Goal: Information Seeking & Learning: Learn about a topic

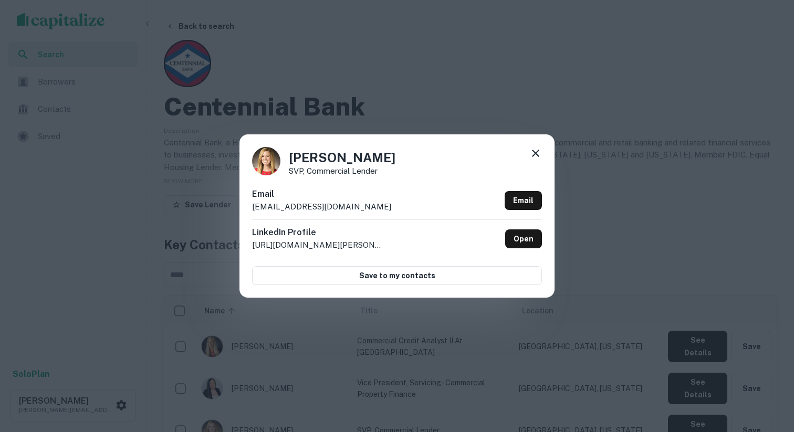
click at [541, 153] on icon at bounding box center [535, 153] width 13 height 13
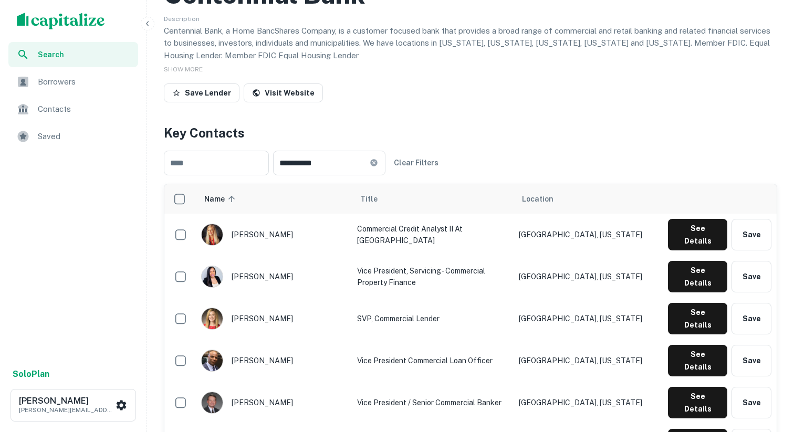
scroll to position [110, 0]
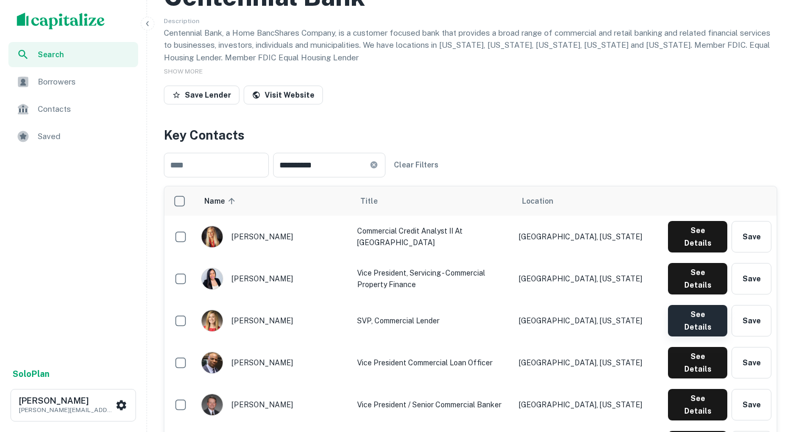
click at [718, 305] on button "See Details" at bounding box center [697, 321] width 59 height 32
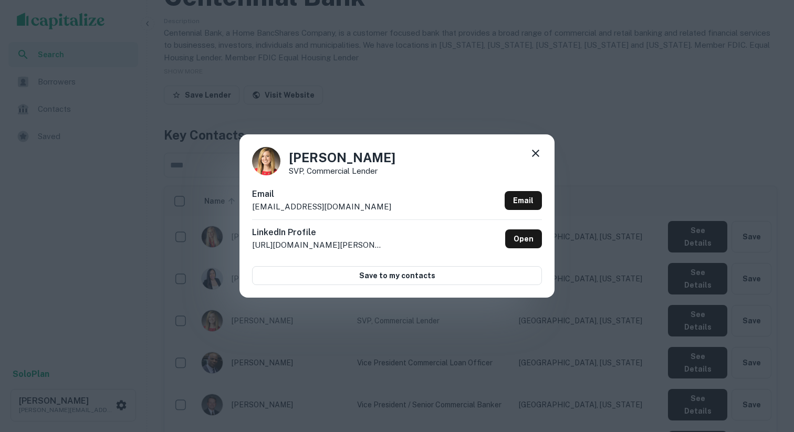
click at [332, 175] on div "Haley Sosebee SVP, Commercial Lender Email hsosebee@my100bank.com Email LinkedI…" at bounding box center [396, 215] width 315 height 163
click at [324, 246] on p "http://www.linkedin.com/in/haley-sosebee-764628102" at bounding box center [317, 245] width 131 height 13
click at [378, 216] on div "Email hsosebee@my100bank.com Email" at bounding box center [397, 204] width 290 height 32
click at [537, 150] on icon at bounding box center [535, 153] width 13 height 13
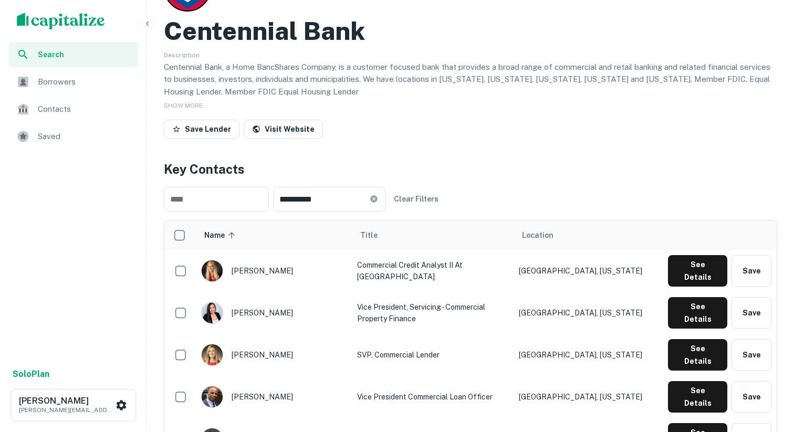
scroll to position [0, 0]
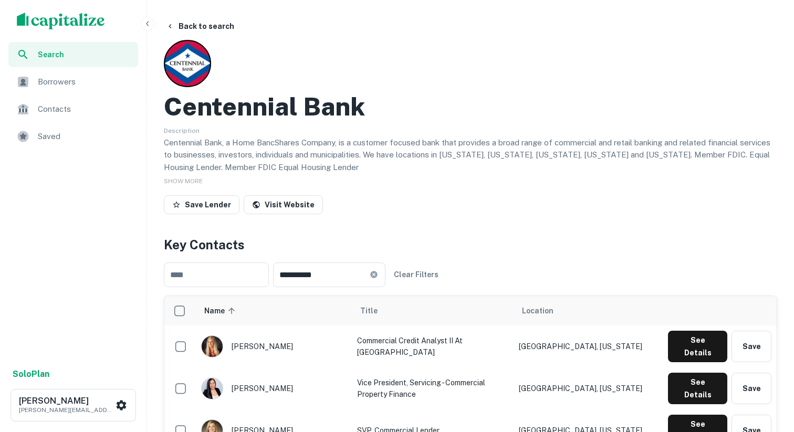
click at [216, 26] on button "Back to search" at bounding box center [200, 26] width 77 height 19
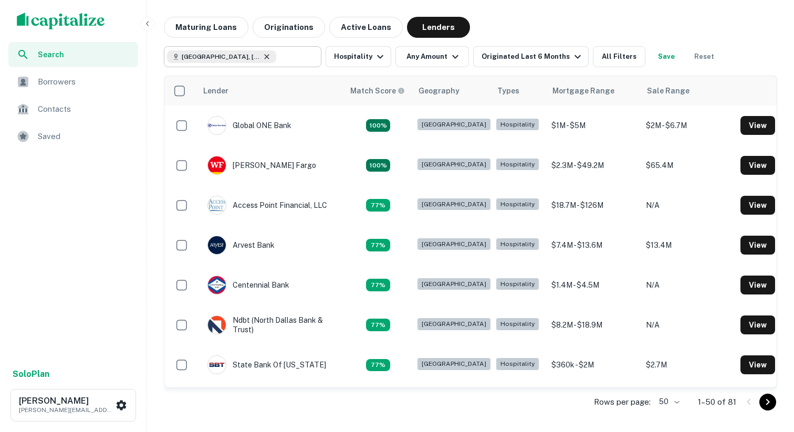
click at [263, 56] on icon at bounding box center [267, 57] width 8 height 8
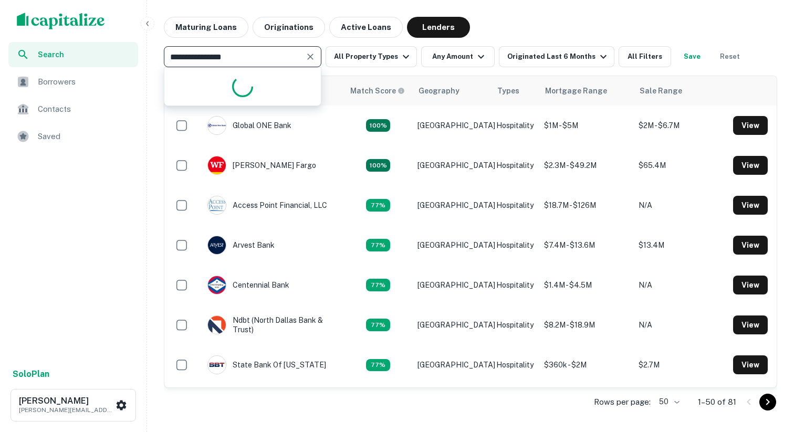
click at [243, 56] on input "**********" at bounding box center [234, 56] width 134 height 15
paste input "**********"
type input "**********"
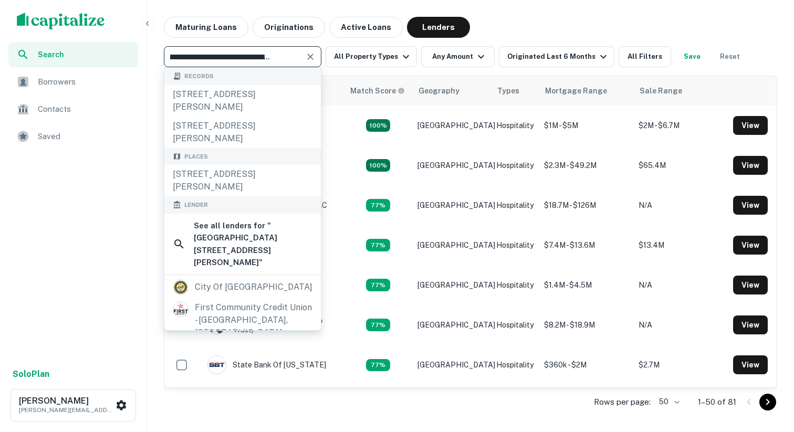
click at [307, 56] on icon "Clear" at bounding box center [310, 56] width 11 height 11
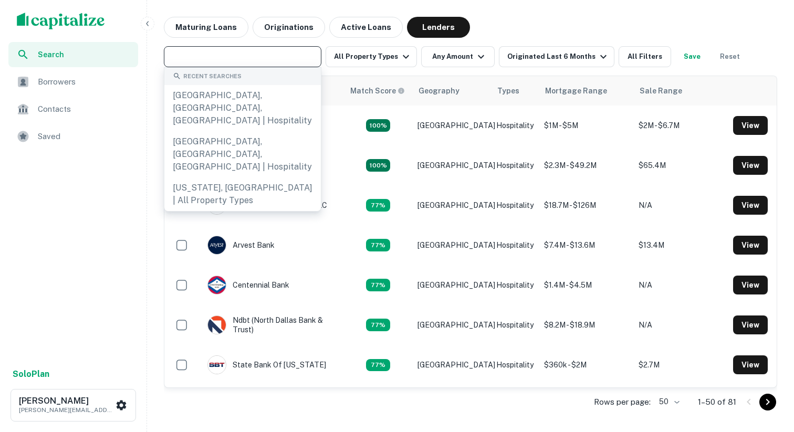
scroll to position [0, 0]
click at [291, 61] on input "text" at bounding box center [242, 56] width 150 height 15
paste input "**********"
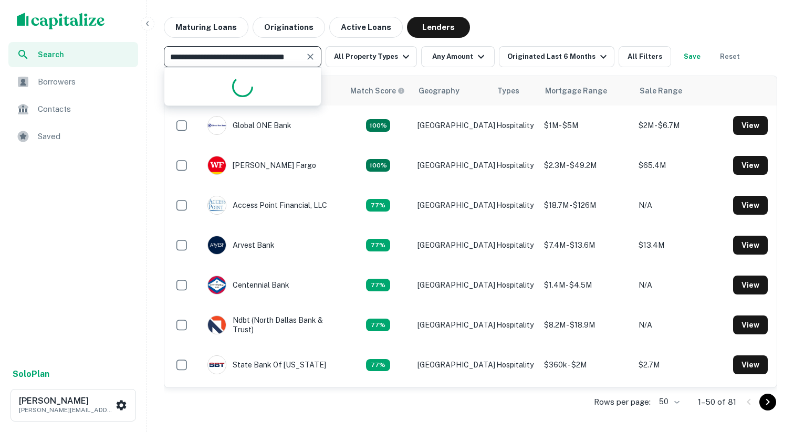
type input "**********"
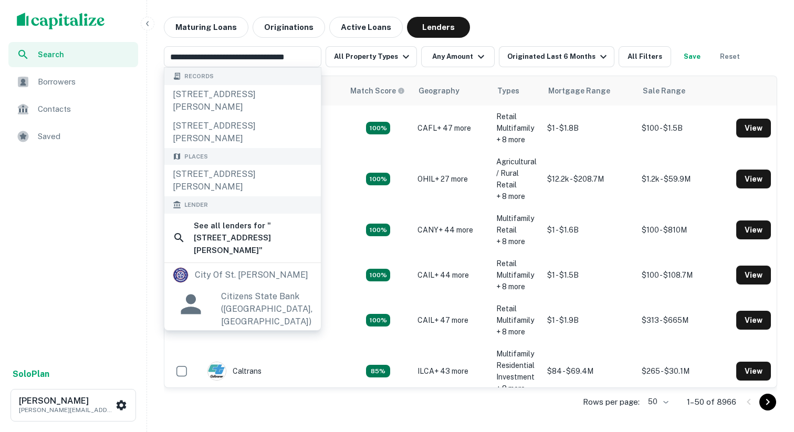
click at [515, 20] on div "Maturing Loans Originations Active Loans Lenders" at bounding box center [470, 27] width 613 height 21
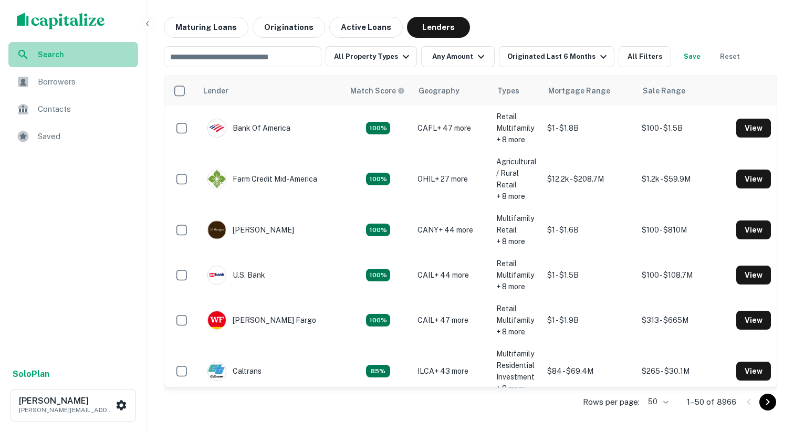
click at [38, 57] on span "Search" at bounding box center [85, 55] width 94 height 12
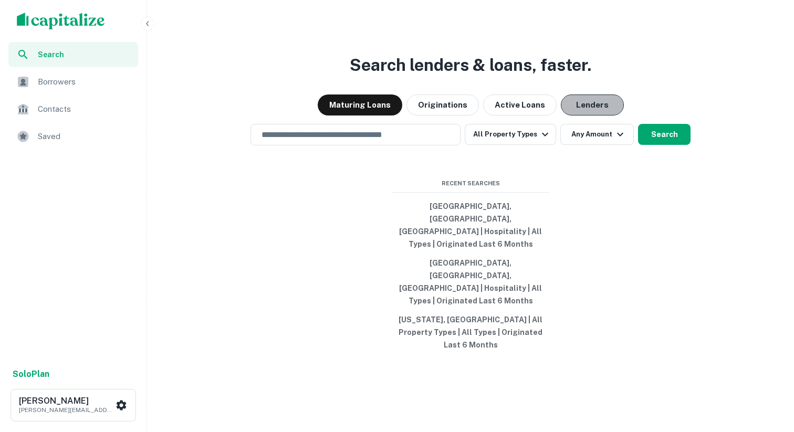
click at [563, 116] on button "Lenders" at bounding box center [592, 105] width 63 height 21
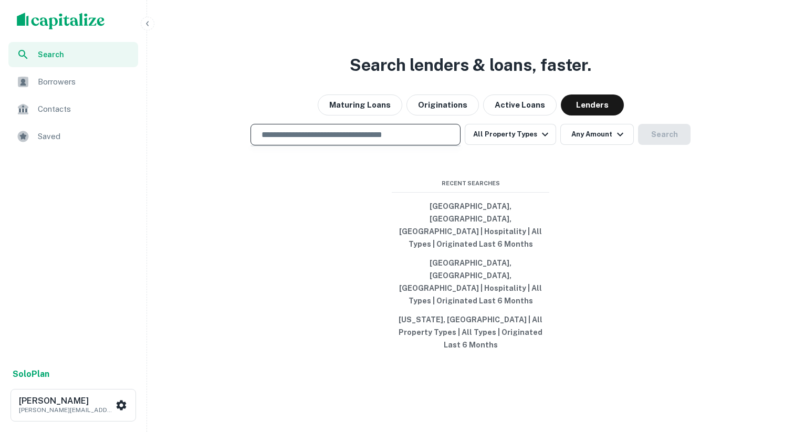
click at [352, 141] on input "text" at bounding box center [355, 135] width 201 height 12
paste input "**********"
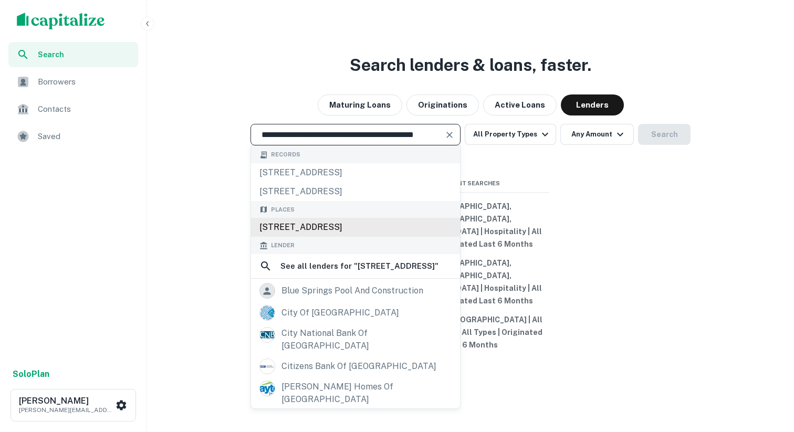
click at [305, 237] on div "6530 E Superstition Springs Blvd, Mesa, AZ 85206, USA" at bounding box center [355, 227] width 209 height 19
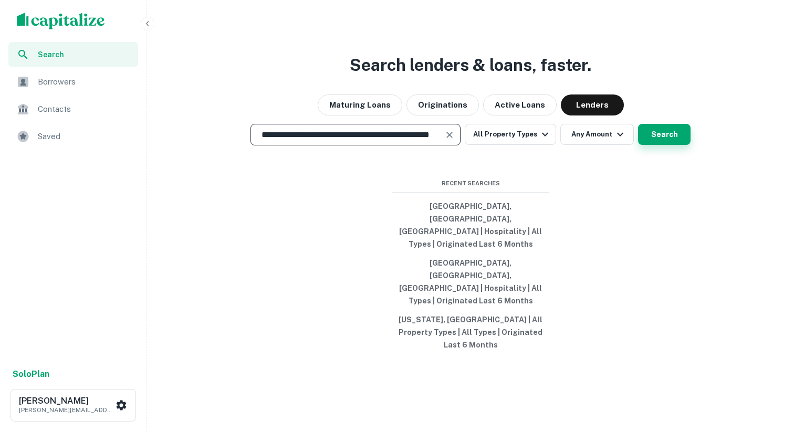
type input "**********"
click at [675, 145] on button "Search" at bounding box center [664, 134] width 53 height 21
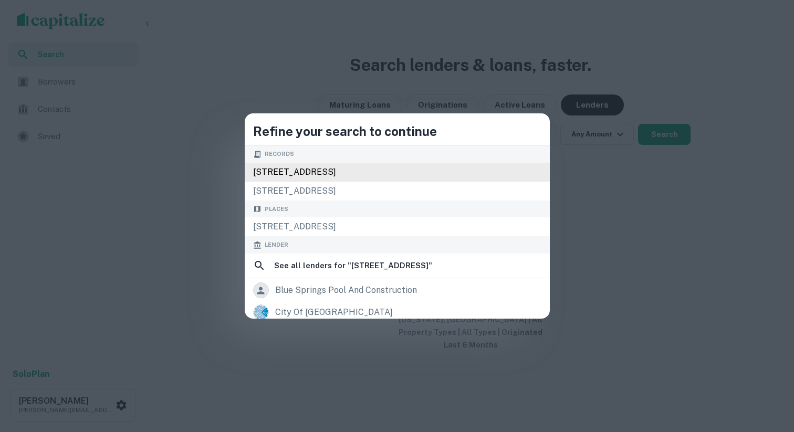
click at [349, 174] on div "6530 e superstition springs blvd, mesa, az, 85206" at bounding box center [397, 172] width 305 height 19
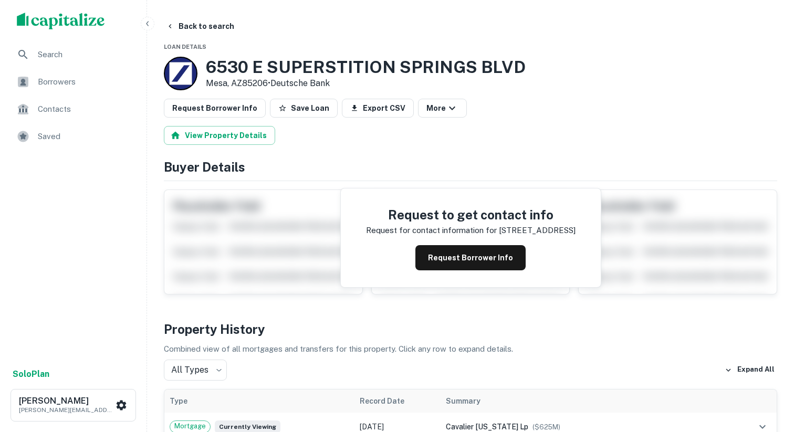
click at [180, 79] on div at bounding box center [181, 74] width 34 height 34
click at [56, 47] on div "Search" at bounding box center [73, 54] width 130 height 25
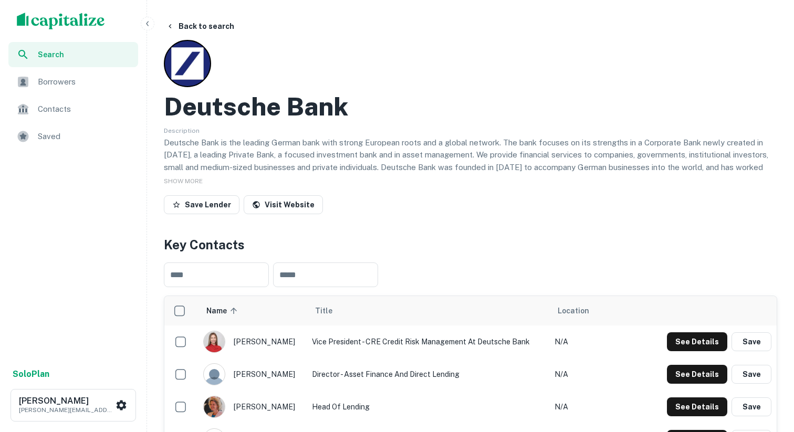
click at [187, 25] on button "Back to search" at bounding box center [200, 26] width 77 height 19
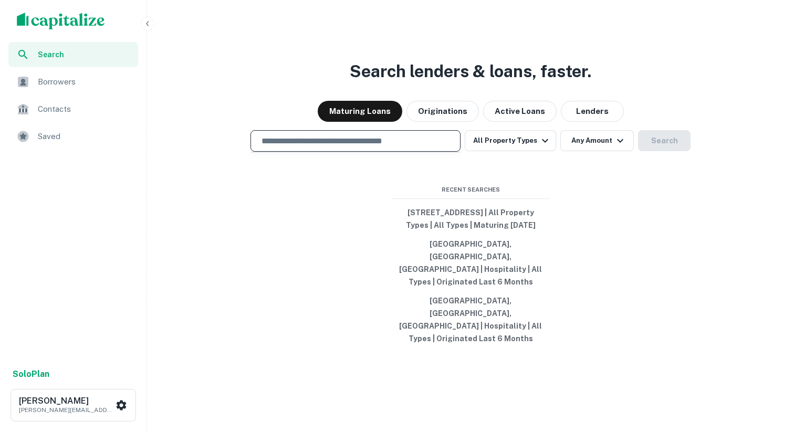
click at [301, 147] on input "text" at bounding box center [355, 141] width 201 height 12
paste input "**********"
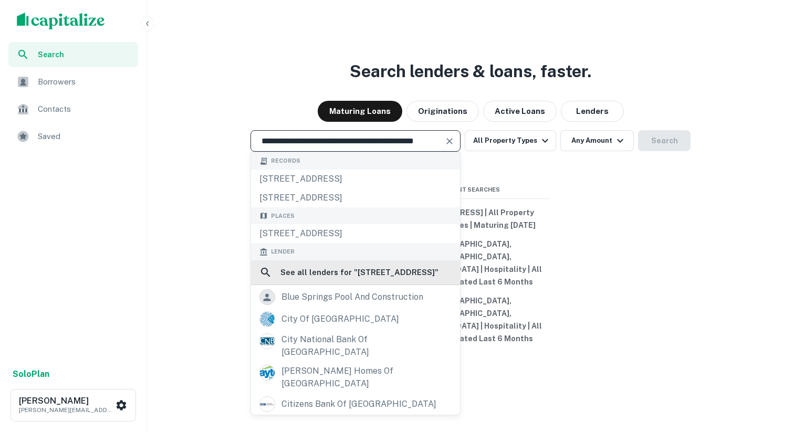
type input "**********"
click at [310, 279] on h6 "See all lenders for " 6530 E Superstition Springs Blvd, Mesa, AZ 85206 "" at bounding box center [359, 272] width 158 height 13
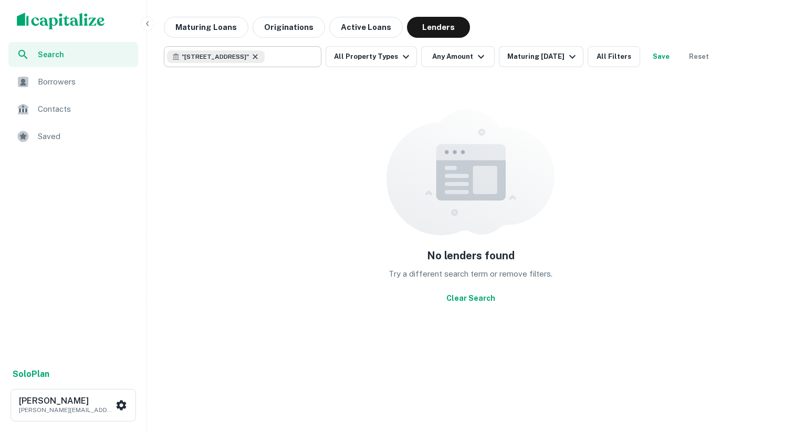
click at [259, 57] on icon at bounding box center [255, 57] width 8 height 8
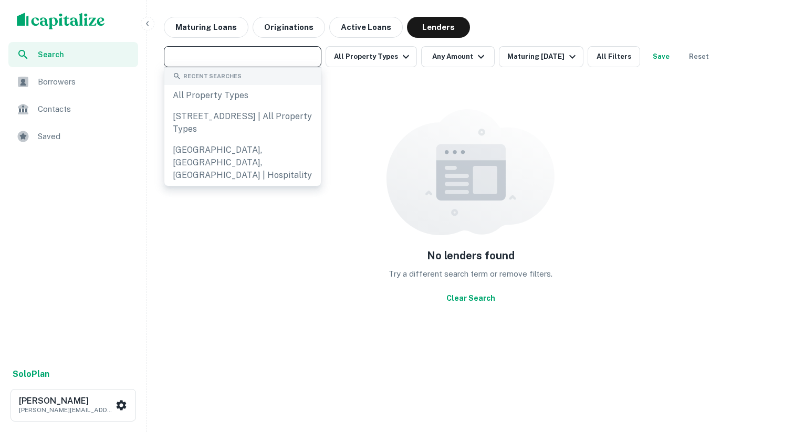
click at [269, 57] on input "text" at bounding box center [242, 56] width 150 height 15
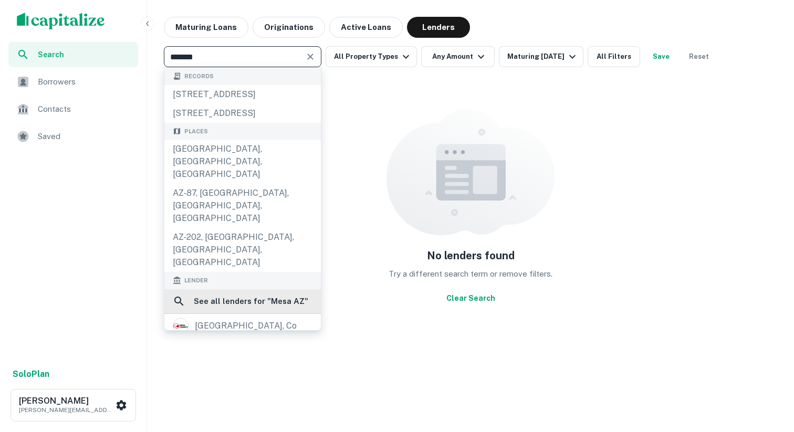
type input "*******"
click at [215, 295] on h6 "See all lenders for " Mesa AZ "" at bounding box center [251, 301] width 114 height 13
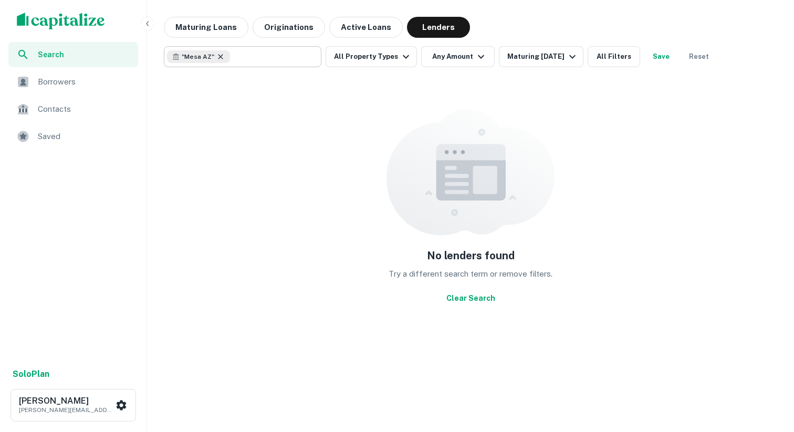
click at [221, 58] on icon at bounding box center [220, 57] width 8 height 8
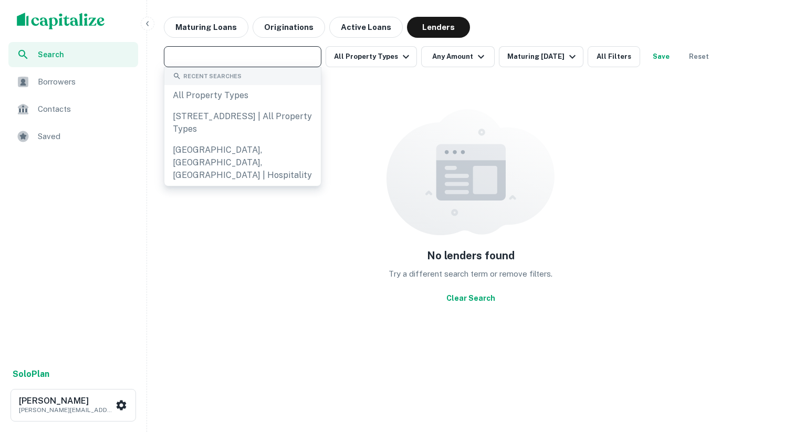
click at [221, 58] on input "text" at bounding box center [242, 56] width 150 height 15
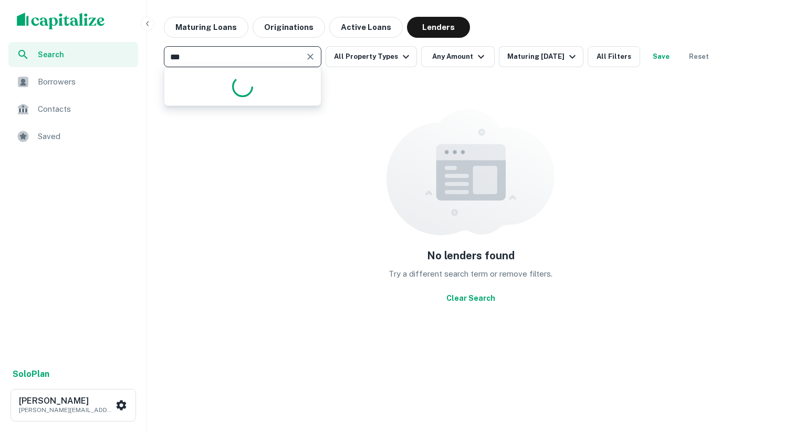
type input "****"
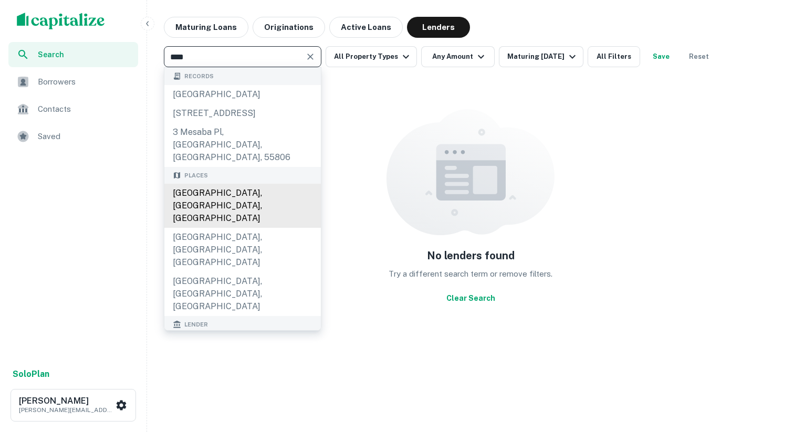
click at [221, 184] on div "Mesa, AZ, USA" at bounding box center [242, 206] width 157 height 44
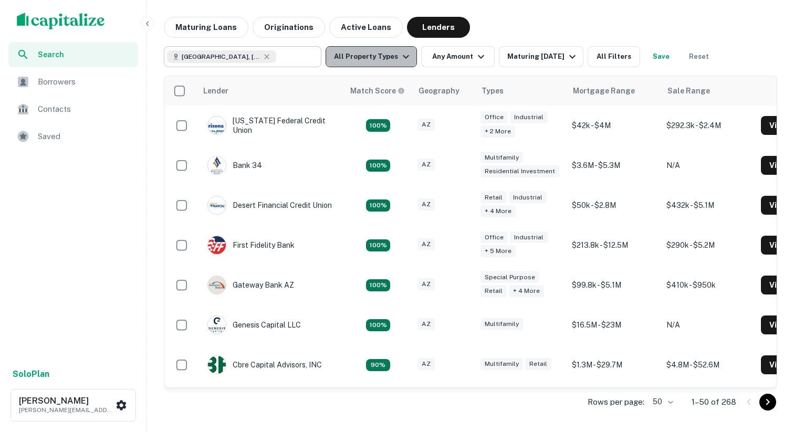
click at [394, 57] on button "All Property Types" at bounding box center [371, 56] width 91 height 21
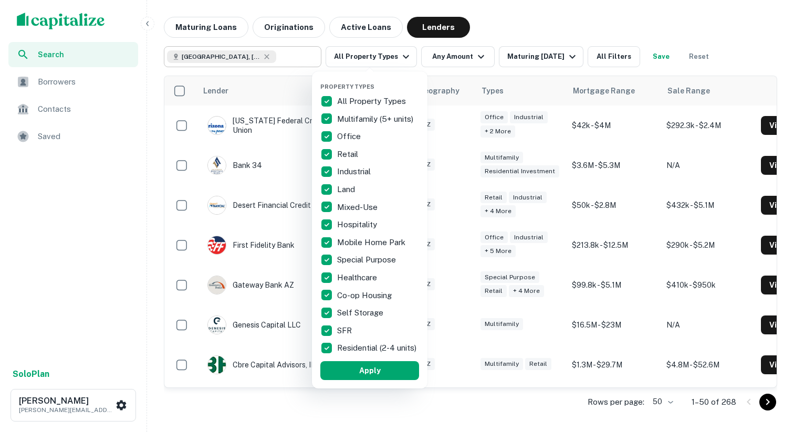
click at [368, 100] on p "All Property Types" at bounding box center [372, 101] width 71 height 13
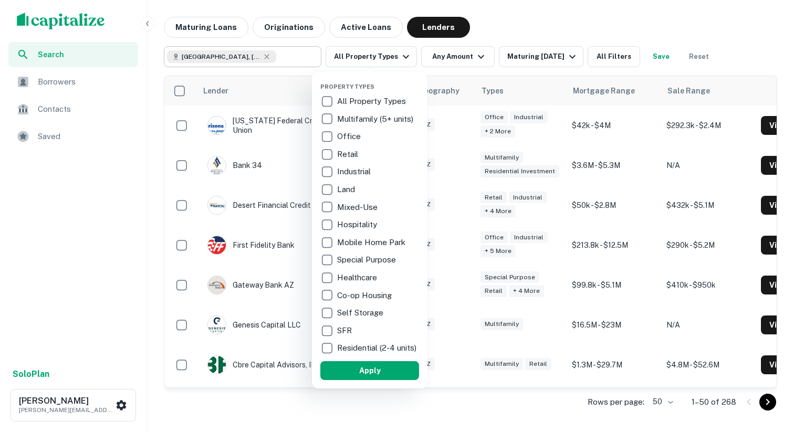
click at [342, 222] on p "Hospitality" at bounding box center [358, 224] width 42 height 13
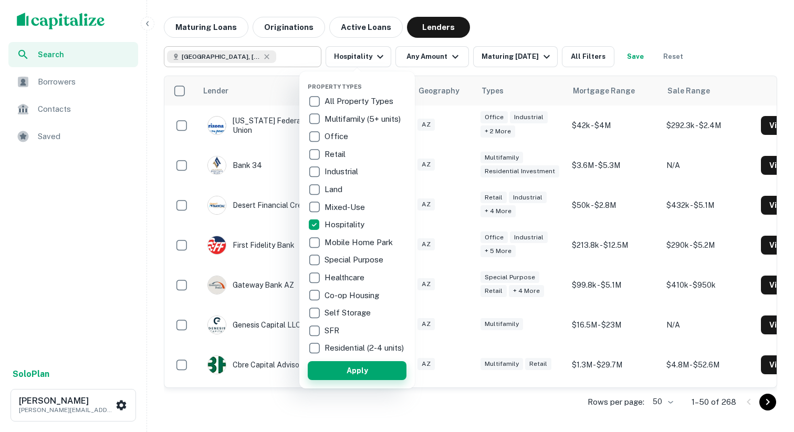
click at [352, 376] on button "Apply" at bounding box center [357, 370] width 99 height 19
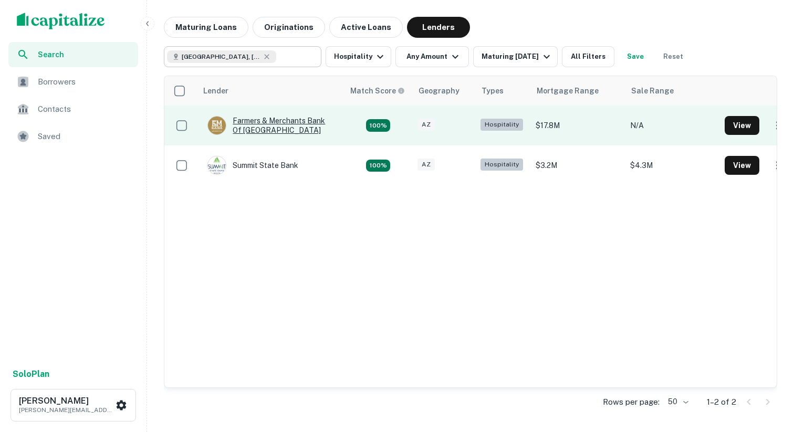
click at [307, 123] on div "Farmers & Merchants Bank Of Long Beach" at bounding box center [270, 125] width 126 height 19
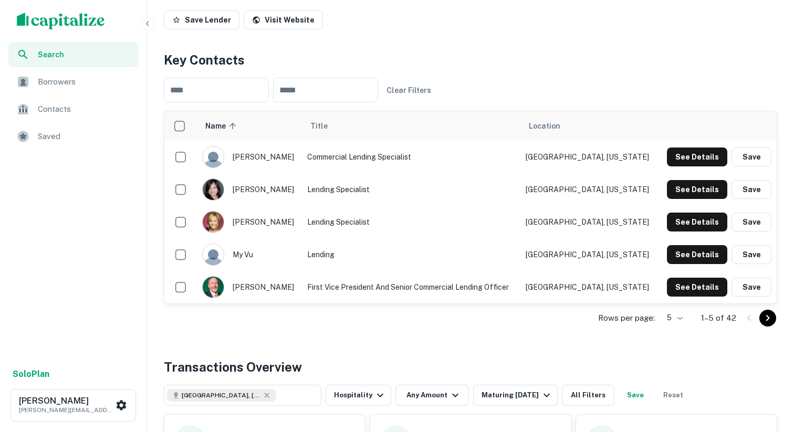
scroll to position [213, 0]
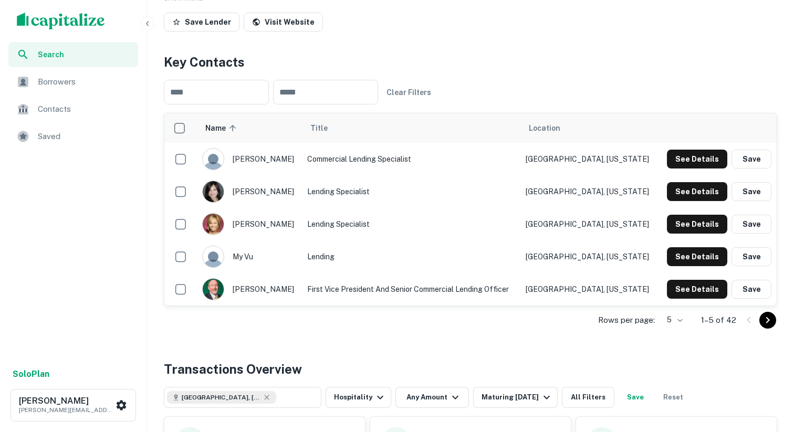
click at [679, 220] on body "Search Borrowers Contacts Saved Solo Plan Dharmang Shah dave@pineapplecapitalgr…" at bounding box center [397, 3] width 794 height 432
click at [674, 370] on li "50" at bounding box center [673, 368] width 27 height 19
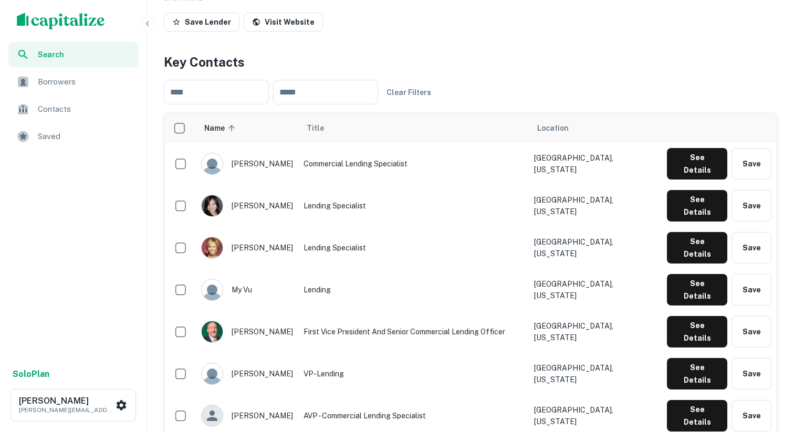
click at [603, 122] on div "Location" at bounding box center [595, 128] width 116 height 13
click at [578, 113] on th "Location" at bounding box center [595, 127] width 133 height 29
click at [569, 122] on span "Location" at bounding box center [553, 128] width 32 height 13
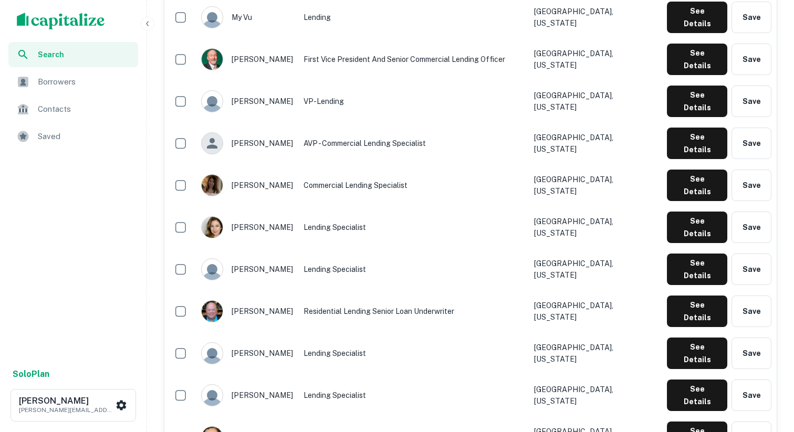
scroll to position [0, 0]
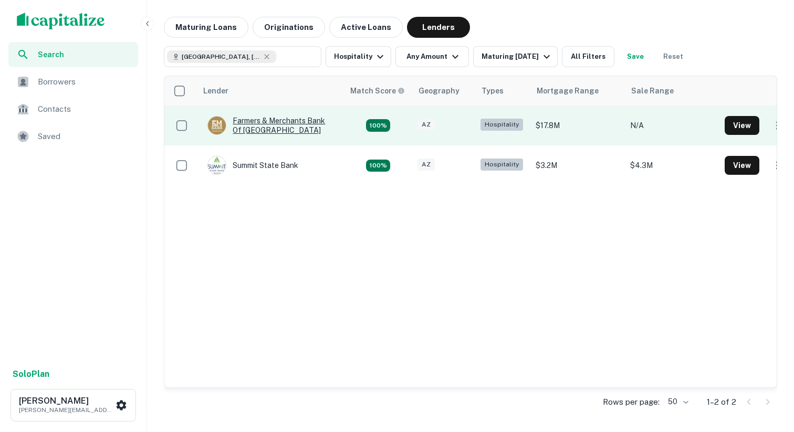
click at [275, 127] on div "Farmers & Merchants Bank Of Long Beach" at bounding box center [270, 125] width 126 height 19
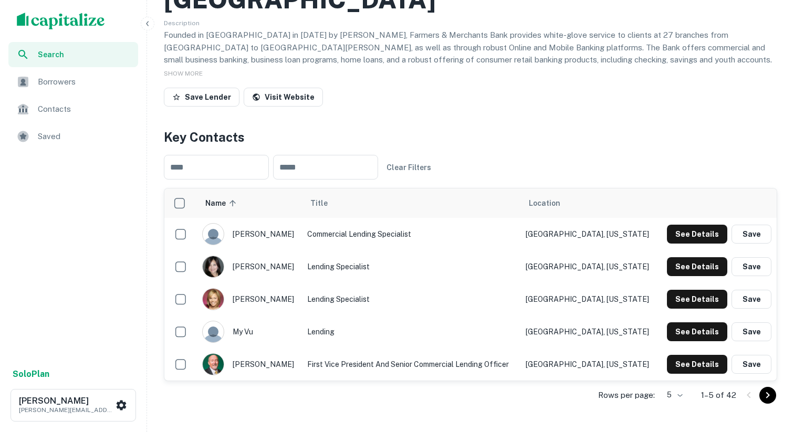
scroll to position [139, 0]
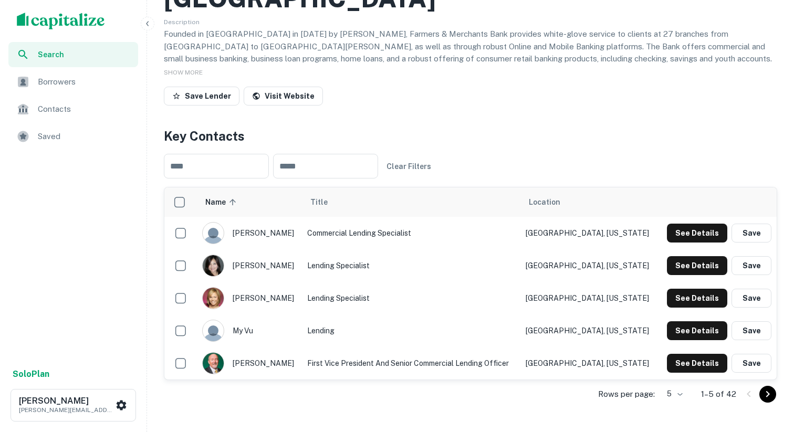
click at [344, 347] on td "First Vice President and Senior Commercial Lending Officer" at bounding box center [411, 363] width 218 height 33
drag, startPoint x: 286, startPoint y: 333, endPoint x: 278, endPoint y: 332, distance: 7.9
click at [278, 352] on div "peter meyers" at bounding box center [249, 363] width 95 height 22
copy div "peter meyer"
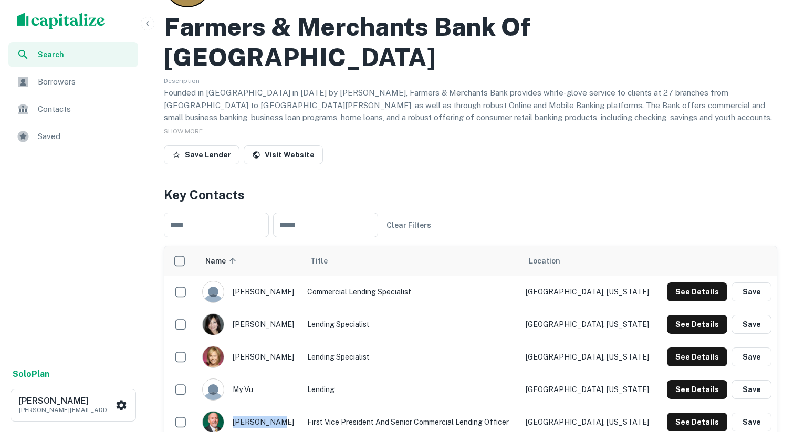
scroll to position [0, 0]
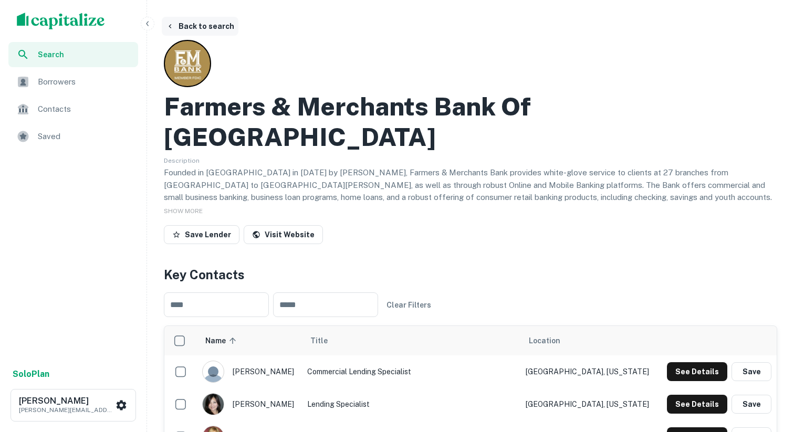
click at [218, 22] on button "Back to search" at bounding box center [200, 26] width 77 height 19
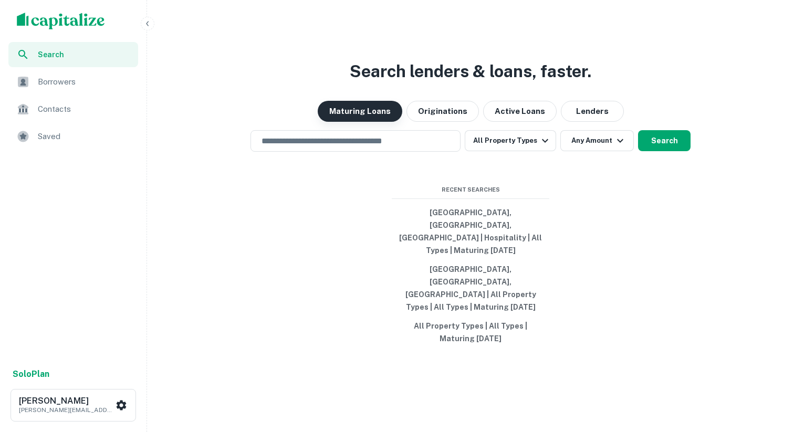
click at [391, 122] on button "Maturing Loans" at bounding box center [360, 111] width 85 height 21
click at [388, 147] on input "text" at bounding box center [355, 141] width 201 height 12
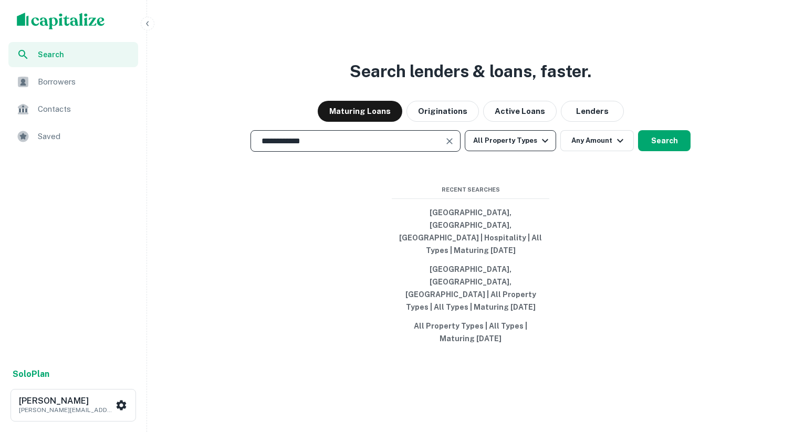
type input "**********"
click at [528, 151] on button "All Property Types" at bounding box center [510, 140] width 91 height 21
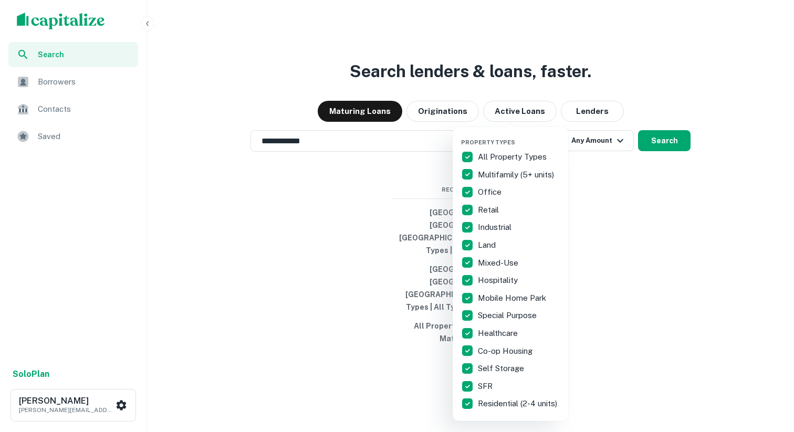
click at [650, 239] on div at bounding box center [397, 216] width 794 height 432
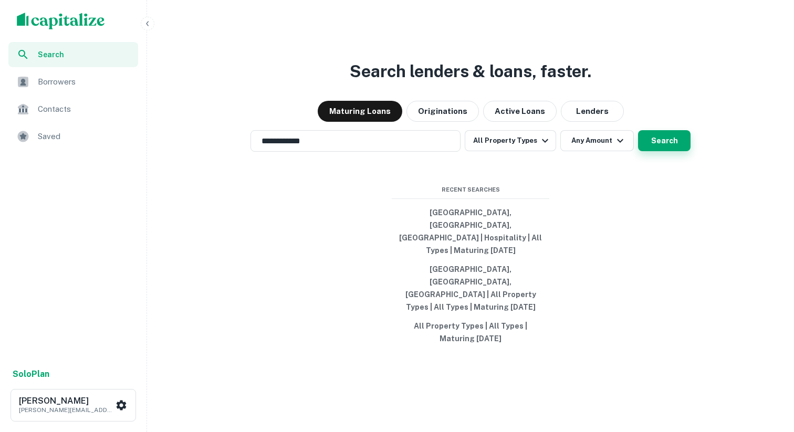
click at [650, 151] on button "Search" at bounding box center [664, 140] width 53 height 21
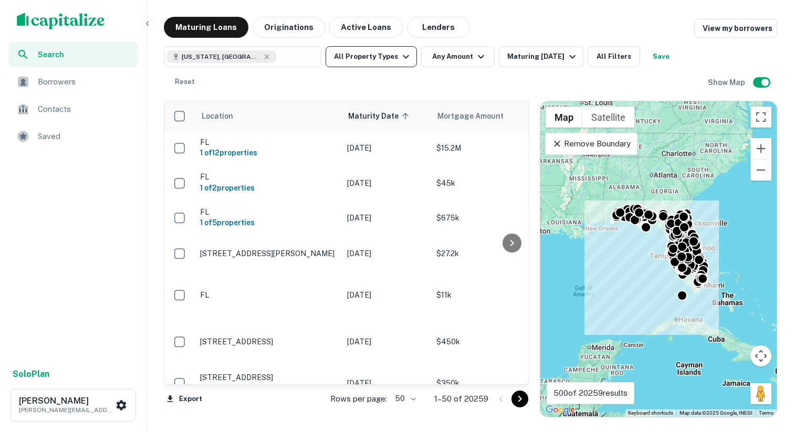
click at [403, 60] on icon "button" at bounding box center [406, 56] width 13 height 13
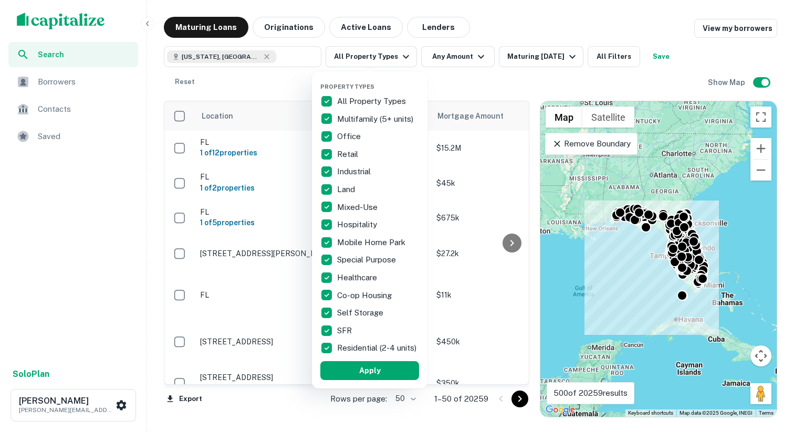
click at [374, 102] on p "All Property Types" at bounding box center [372, 101] width 71 height 13
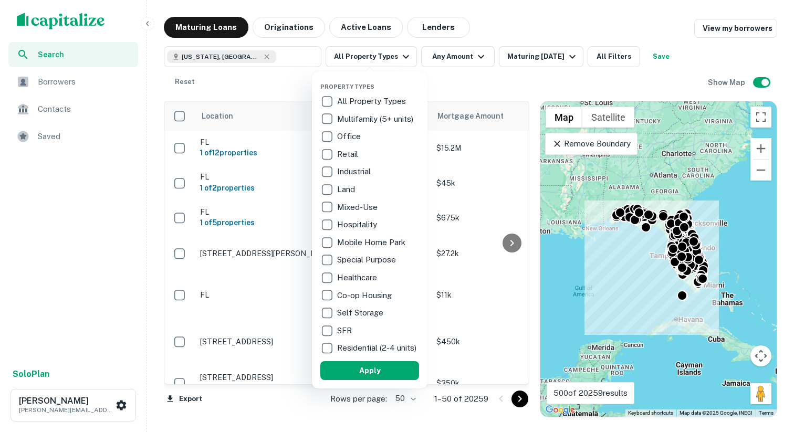
click at [356, 226] on p "Hospitality" at bounding box center [358, 224] width 42 height 13
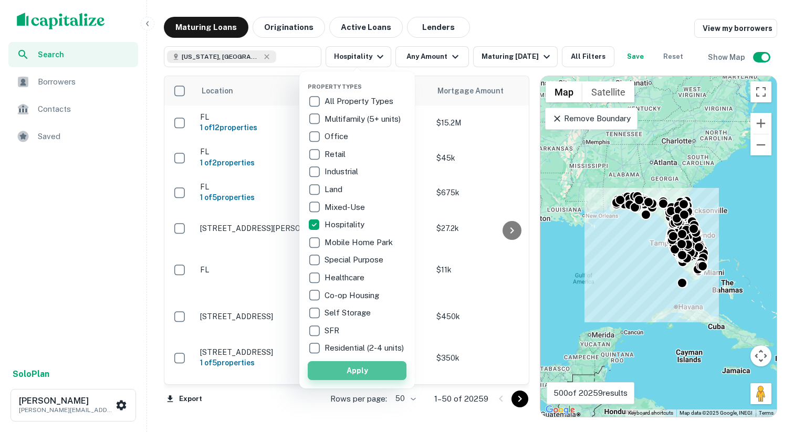
click at [361, 379] on button "Apply" at bounding box center [357, 370] width 99 height 19
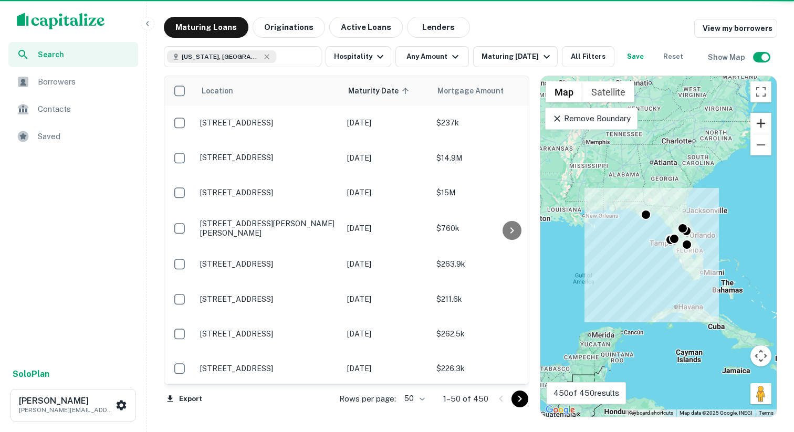
click at [762, 123] on button "Zoom in" at bounding box center [760, 123] width 21 height 21
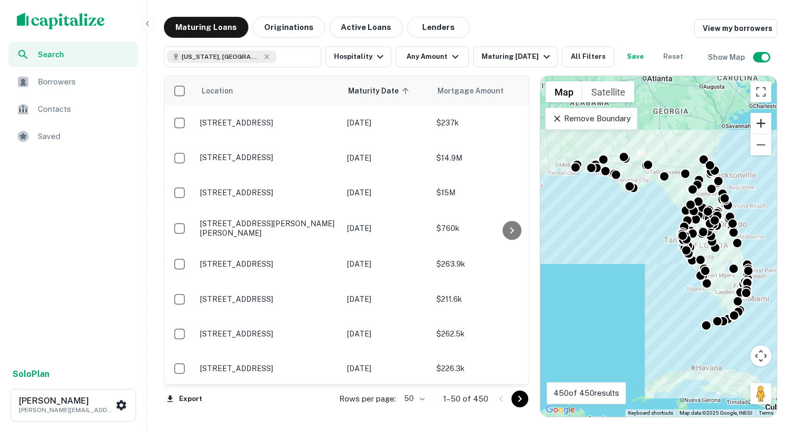
click at [762, 123] on button "Zoom in" at bounding box center [760, 123] width 21 height 21
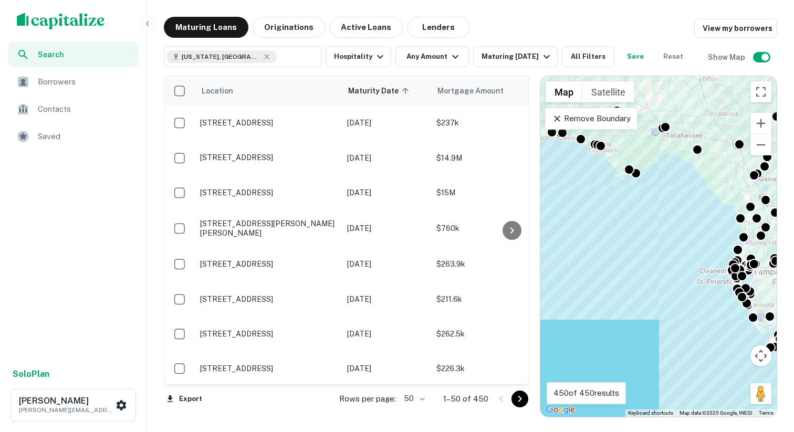
drag, startPoint x: 665, startPoint y: 300, endPoint x: 691, endPoint y: 338, distance: 45.4
click at [691, 338] on div "To activate drag with keyboard, press Alt + Enter. Once in keyboard drag state,…" at bounding box center [658, 246] width 236 height 341
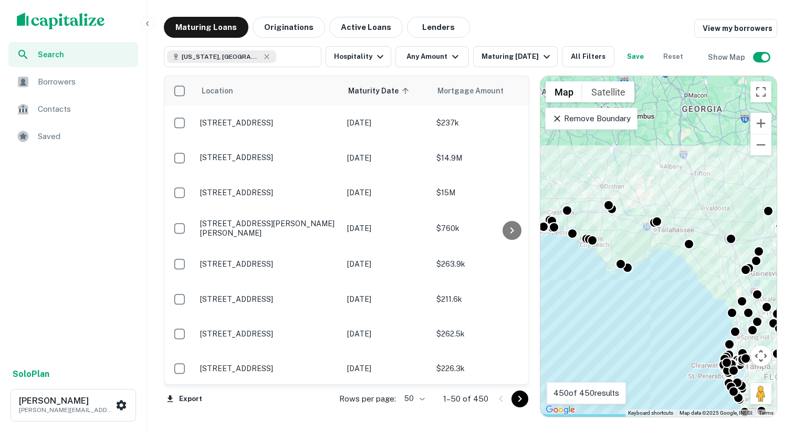
drag, startPoint x: 671, startPoint y: 286, endPoint x: 665, endPoint y: 387, distance: 101.5
click at [665, 387] on div "To activate drag with keyboard, press Alt + Enter. Once in keyboard drag state,…" at bounding box center [658, 246] width 236 height 341
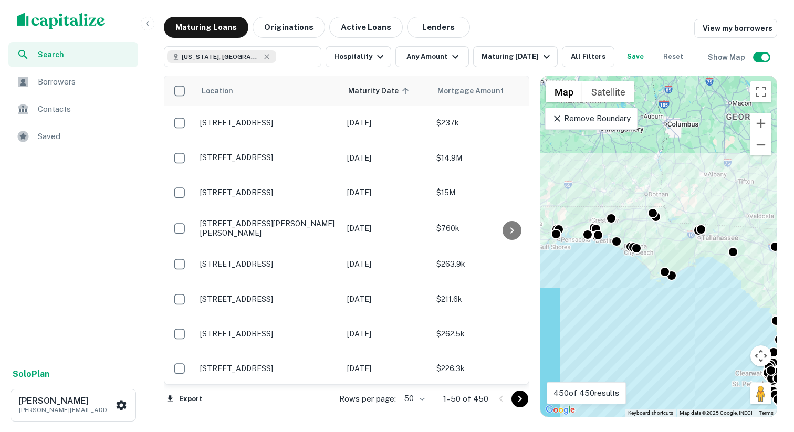
drag, startPoint x: 623, startPoint y: 329, endPoint x: 682, endPoint y: 334, distance: 59.0
click at [682, 334] on div "To activate drag with keyboard, press Alt + Enter. Once in keyboard drag state,…" at bounding box center [658, 246] width 236 height 341
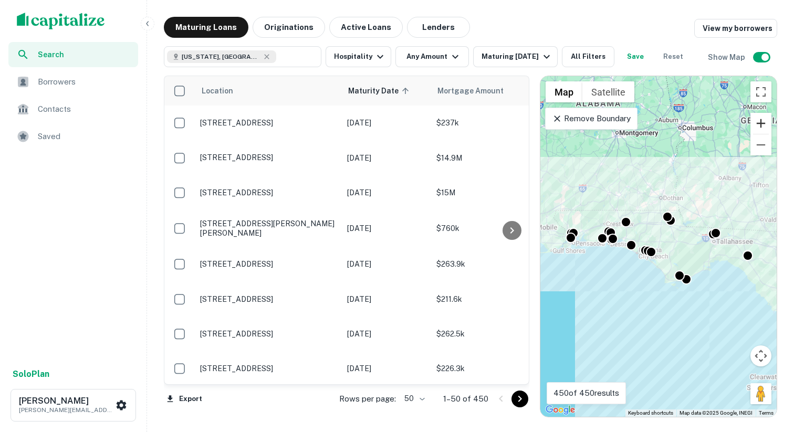
click at [760, 122] on button "Zoom in" at bounding box center [760, 123] width 21 height 21
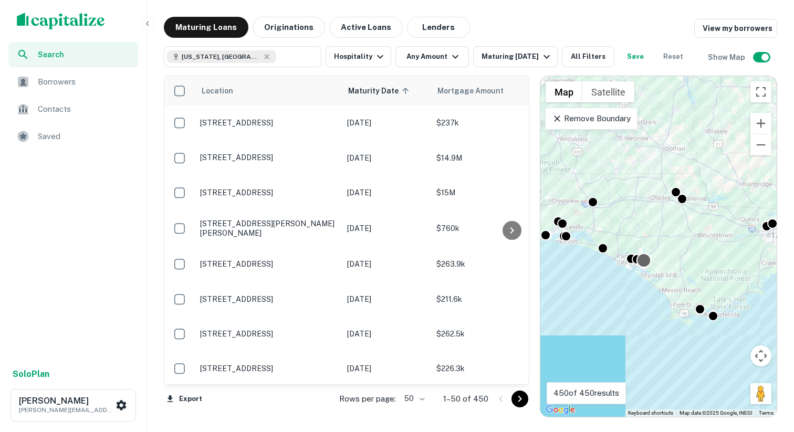
click at [641, 256] on div at bounding box center [644, 260] width 15 height 15
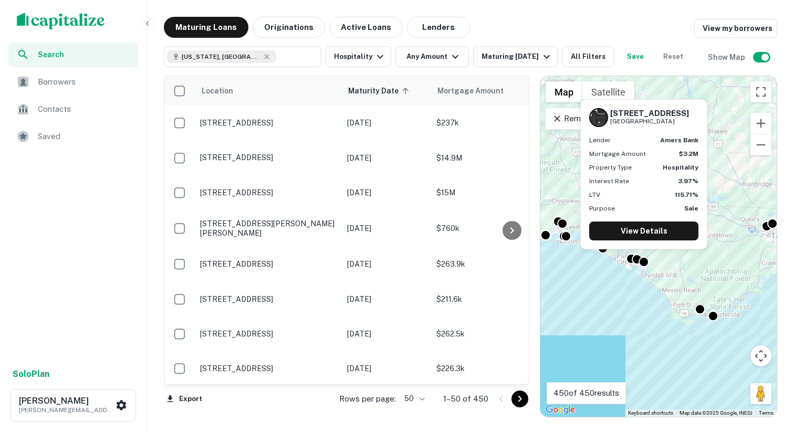
click at [635, 256] on div "5627 E HIGHWAY 22 Panama City, FL32404 Lender amers bank Mortgage Amount $3.2M …" at bounding box center [643, 177] width 129 height 159
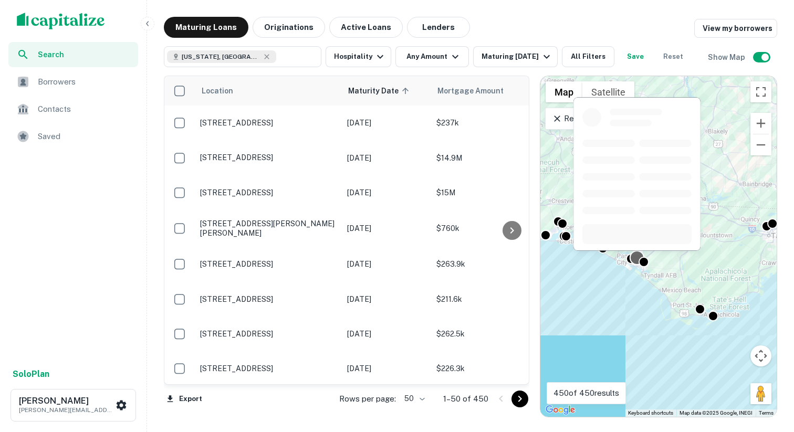
click at [631, 258] on div at bounding box center [637, 257] width 15 height 15
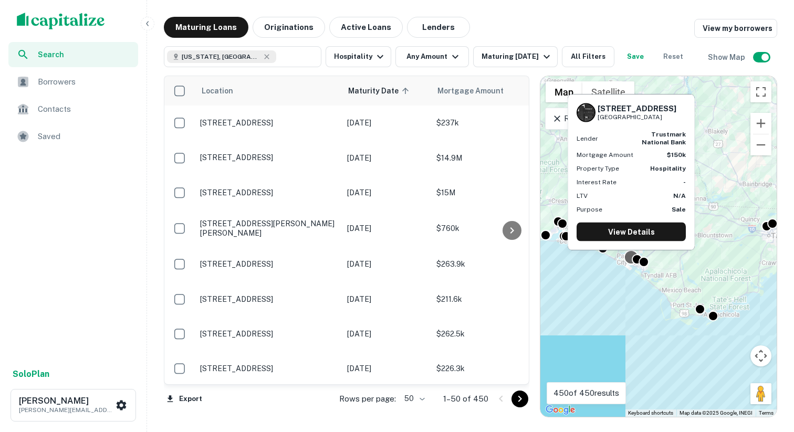
click at [627, 259] on div at bounding box center [631, 256] width 15 height 15
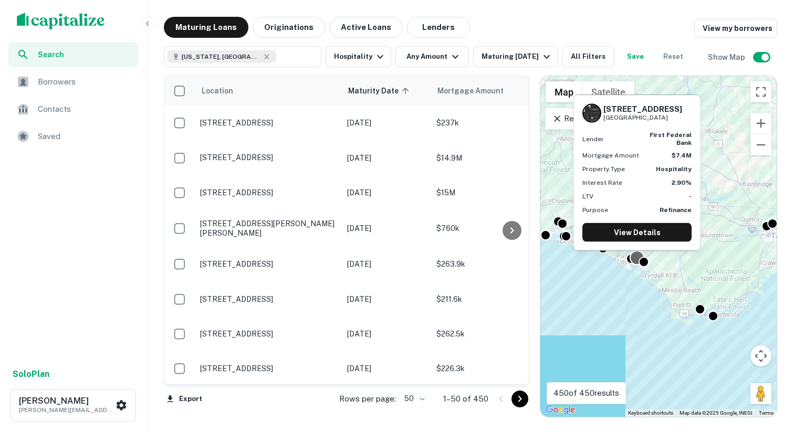
click at [636, 260] on div at bounding box center [637, 257] width 15 height 15
click at [628, 234] on link "View Details" at bounding box center [636, 232] width 109 height 19
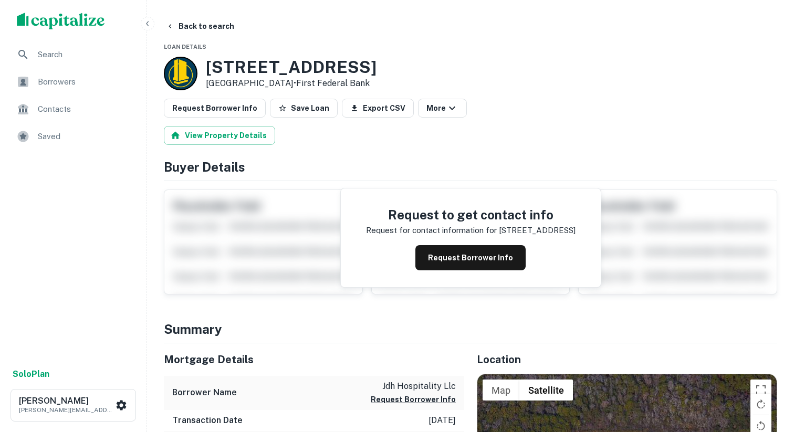
drag, startPoint x: 208, startPoint y: 67, endPoint x: 294, endPoint y: 81, distance: 86.7
click at [294, 81] on div "[STREET_ADDRESS] • First Federal Bank" at bounding box center [291, 73] width 171 height 33
copy div "[STREET_ADDRESS]"
click at [193, 32] on button "Back to search" at bounding box center [200, 26] width 77 height 19
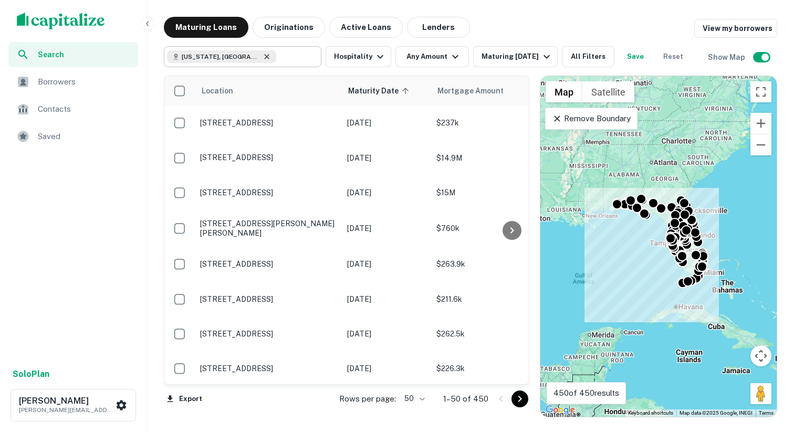
click at [264, 57] on icon at bounding box center [266, 56] width 5 height 5
type input "**********"
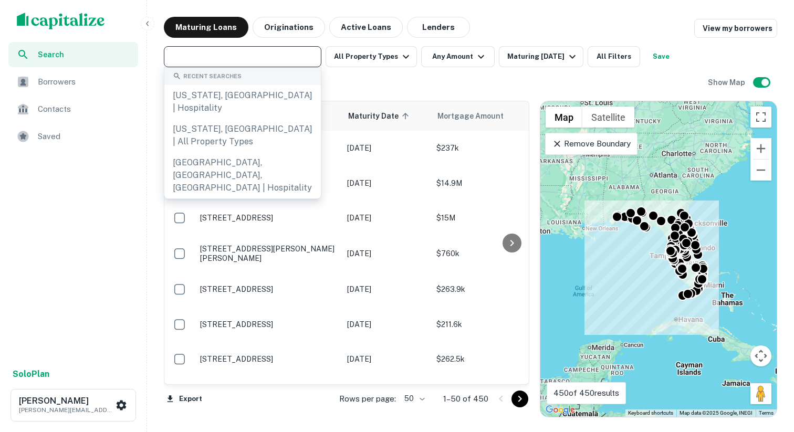
click at [60, 53] on span "Search" at bounding box center [85, 55] width 94 height 12
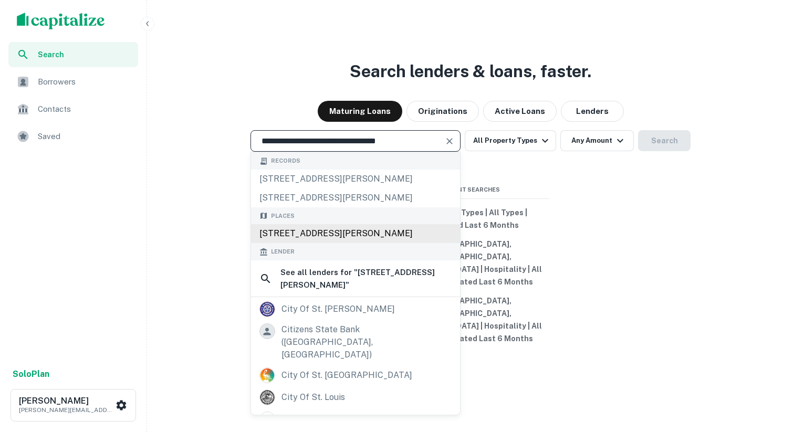
click at [326, 243] on div "[STREET_ADDRESS][PERSON_NAME]" at bounding box center [355, 233] width 209 height 19
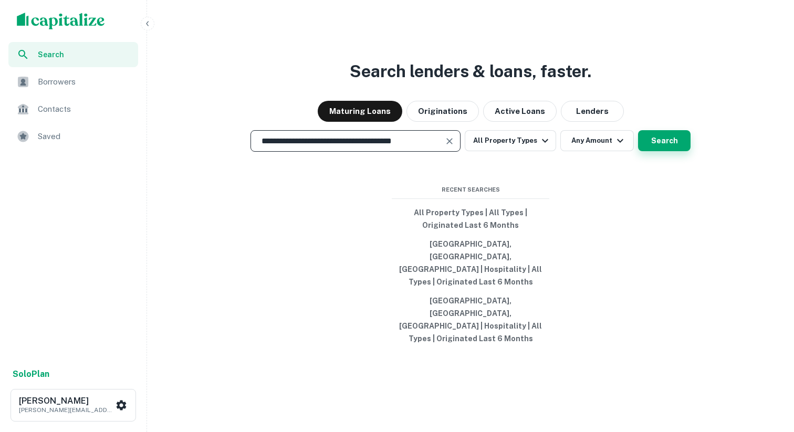
type input "**********"
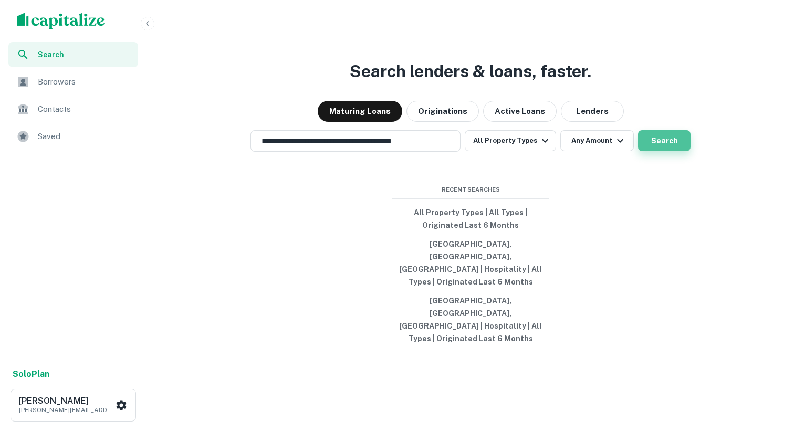
click at [665, 151] on button "Search" at bounding box center [664, 140] width 53 height 21
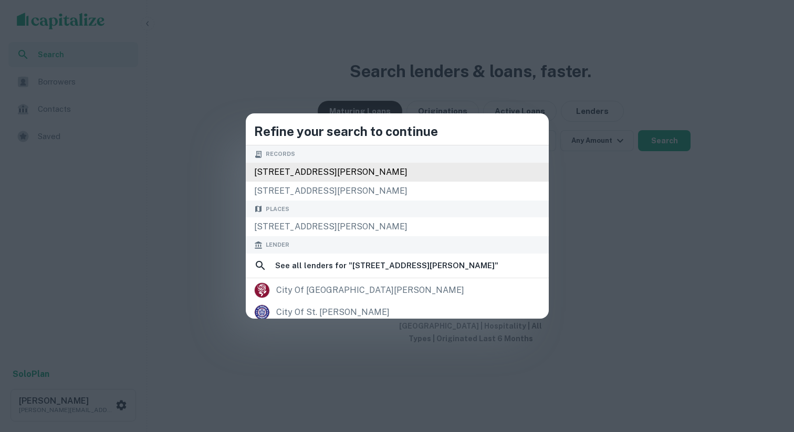
click at [398, 178] on div "[STREET_ADDRESS][PERSON_NAME]" at bounding box center [397, 172] width 303 height 19
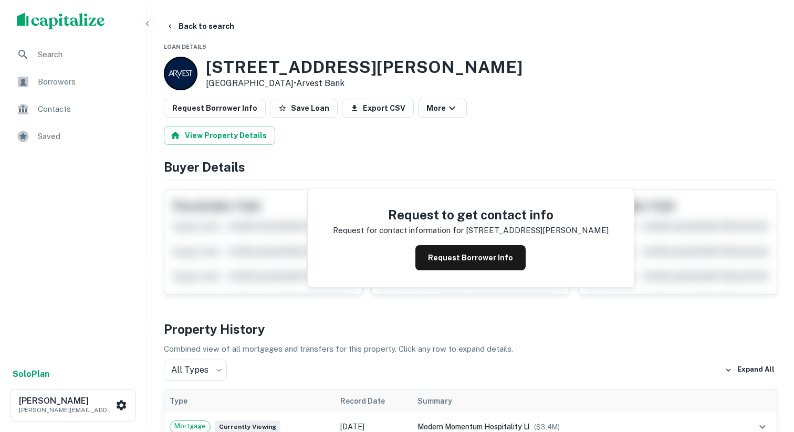
click at [188, 74] on div at bounding box center [181, 74] width 34 height 34
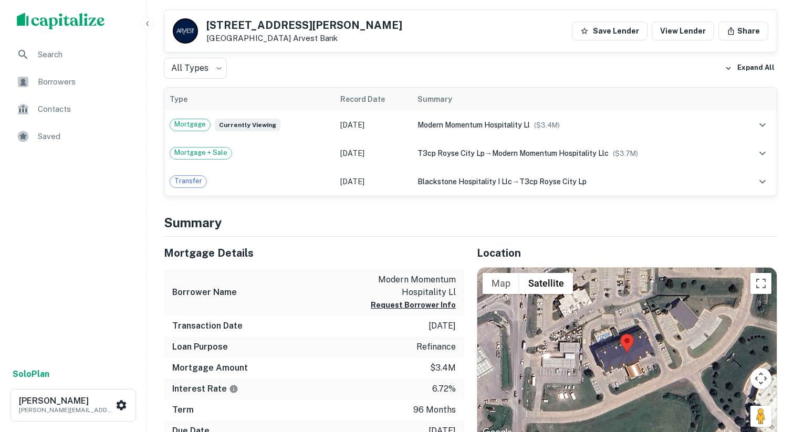
scroll to position [306, 0]
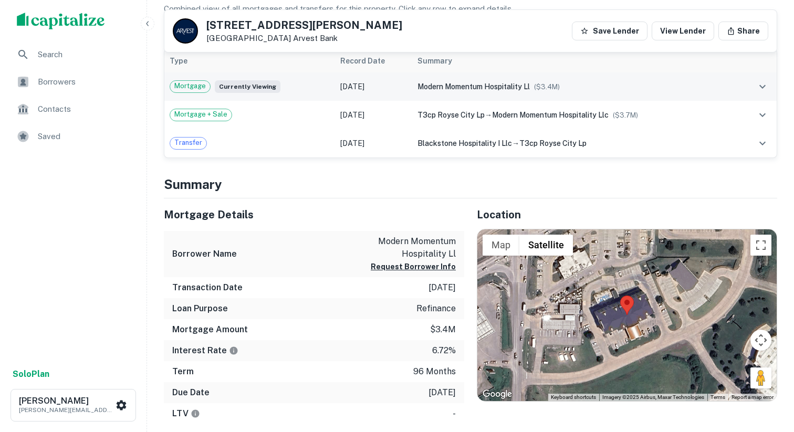
click at [202, 90] on span "Mortgage" at bounding box center [190, 86] width 40 height 11
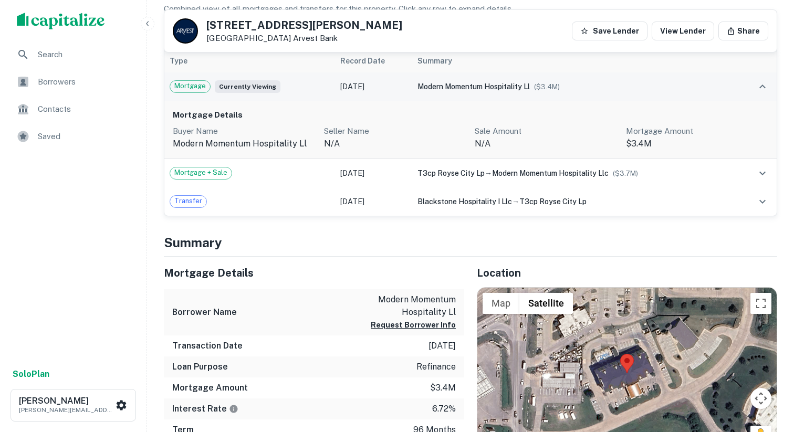
click at [758, 86] on icon "expand row" at bounding box center [762, 86] width 13 height 13
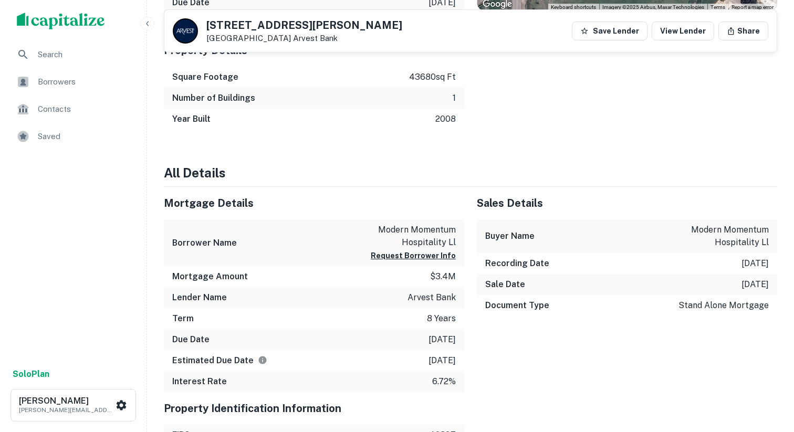
scroll to position [465, 0]
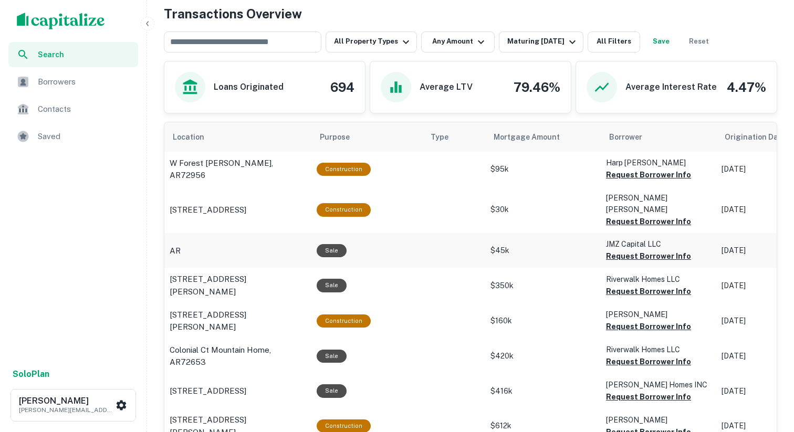
scroll to position [301, 0]
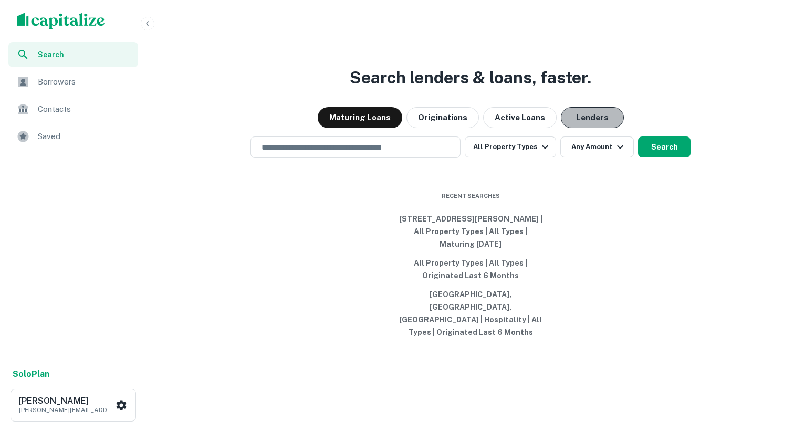
click at [589, 121] on button "Lenders" at bounding box center [592, 117] width 63 height 21
click at [386, 153] on input "text" at bounding box center [355, 147] width 201 height 12
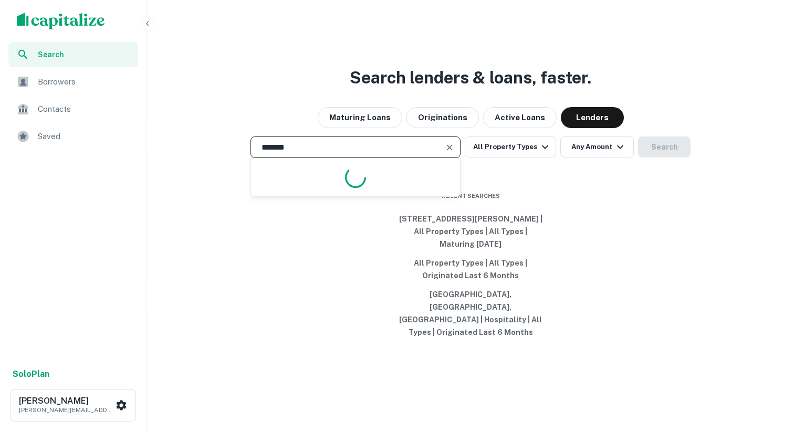
type input "*******"
type input "*"
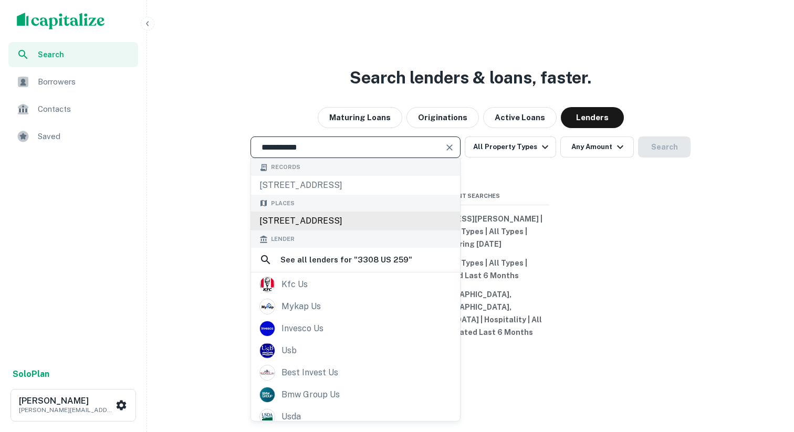
click at [342, 231] on div "3308 U.S. 259 Business, Kilgore, TX, USA" at bounding box center [355, 221] width 209 height 19
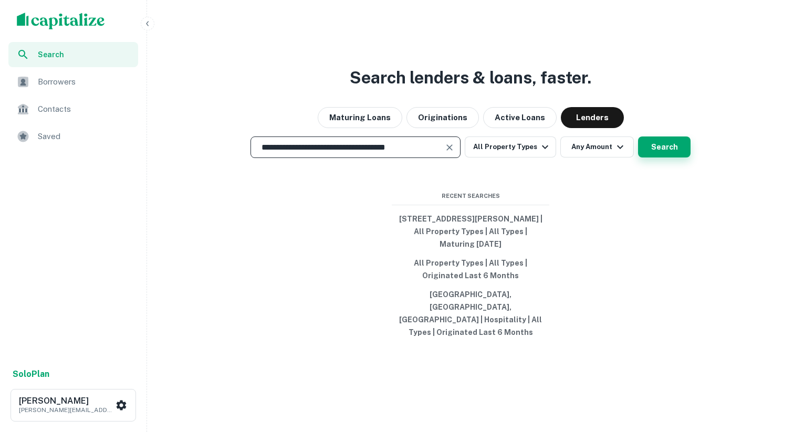
type input "**********"
click at [675, 158] on button "Search" at bounding box center [664, 147] width 53 height 21
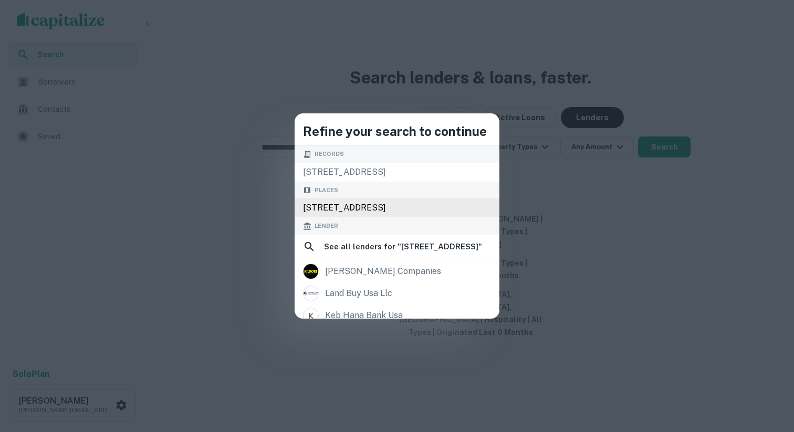
click at [407, 206] on div "3308 US-259 BUS, Kilgore, TX 75662, USA" at bounding box center [397, 208] width 205 height 19
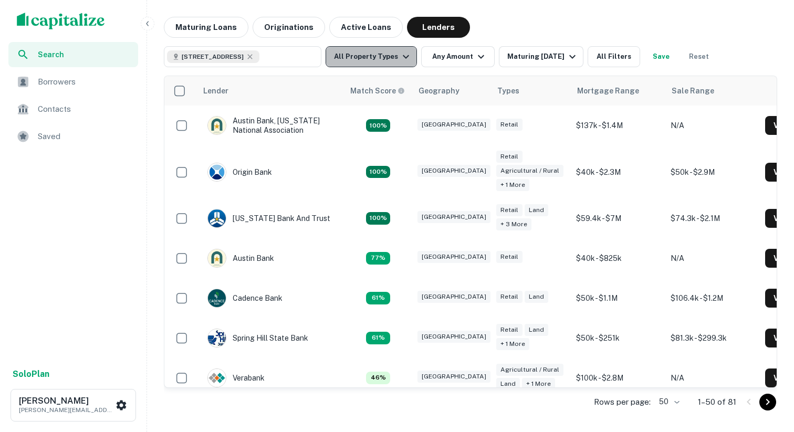
click at [388, 60] on button "All Property Types" at bounding box center [371, 56] width 91 height 21
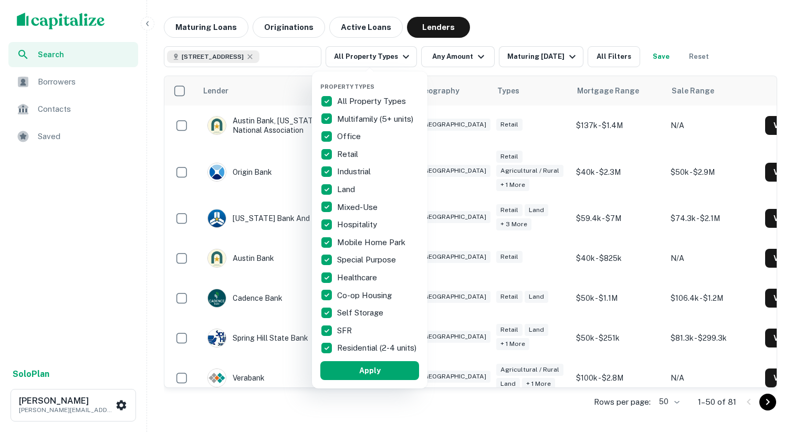
click at [380, 101] on p "All Property Types" at bounding box center [372, 101] width 71 height 13
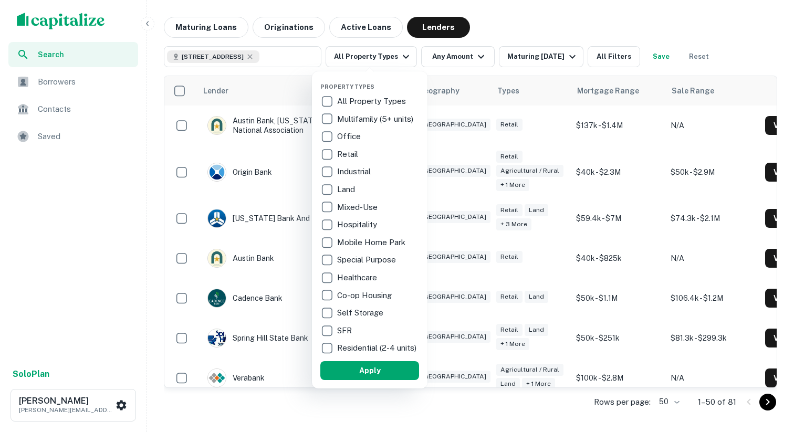
click at [363, 227] on p "Hospitality" at bounding box center [358, 224] width 42 height 13
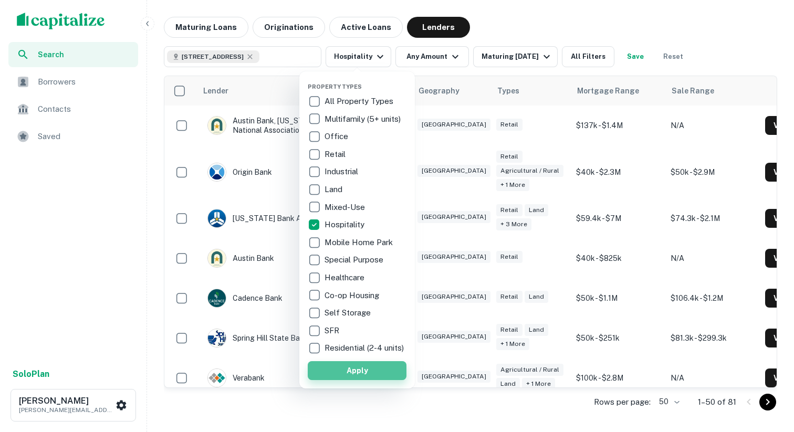
click at [358, 376] on button "Apply" at bounding box center [357, 370] width 99 height 19
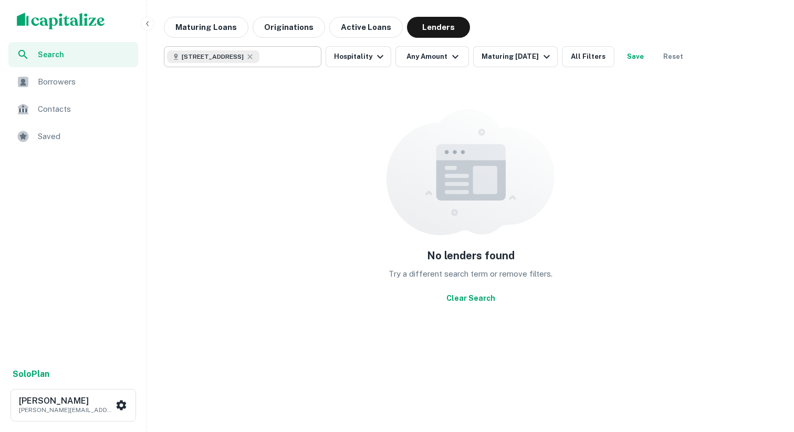
click at [259, 56] on div "3308 US-259 BUS, Kilgore, TX 75662, USA" at bounding box center [213, 56] width 92 height 13
type input "**********"
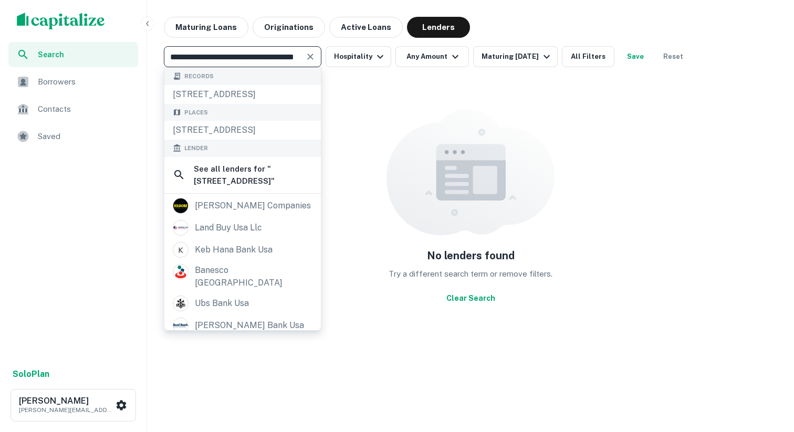
click at [307, 59] on icon "Clear" at bounding box center [310, 56] width 11 height 11
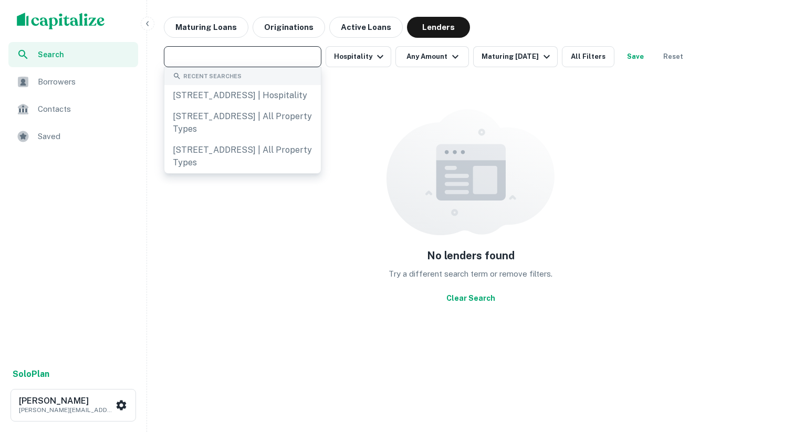
click at [73, 53] on span "Search" at bounding box center [85, 55] width 94 height 12
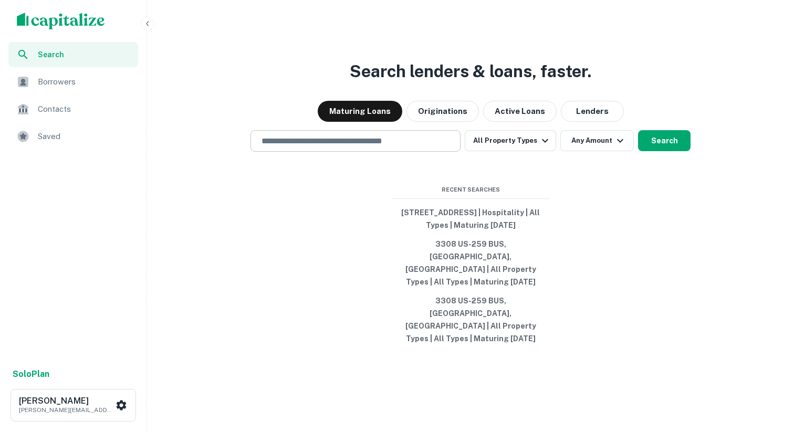
click at [306, 147] on input "text" at bounding box center [355, 141] width 201 height 12
paste input "**********"
type input "**********"
click at [315, 147] on input "text" at bounding box center [355, 141] width 201 height 12
paste input "**********"
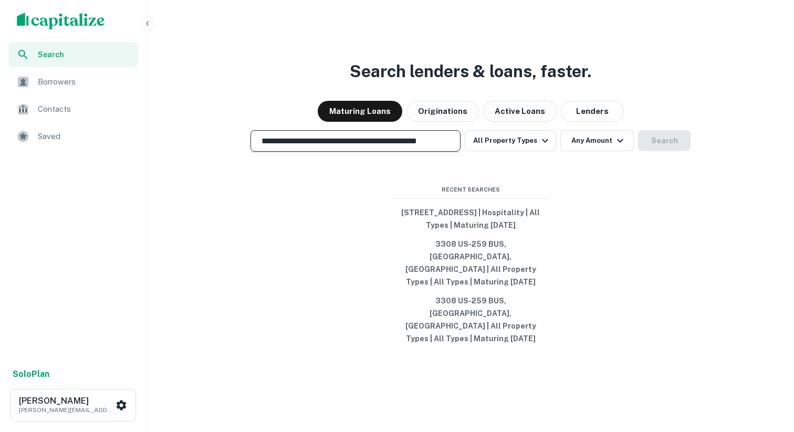
scroll to position [0, 23]
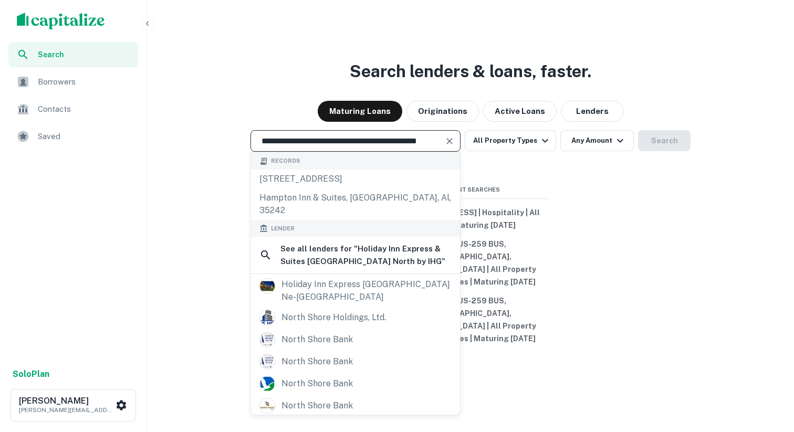
type input "**********"
click at [450, 147] on icon "Clear" at bounding box center [449, 141] width 11 height 11
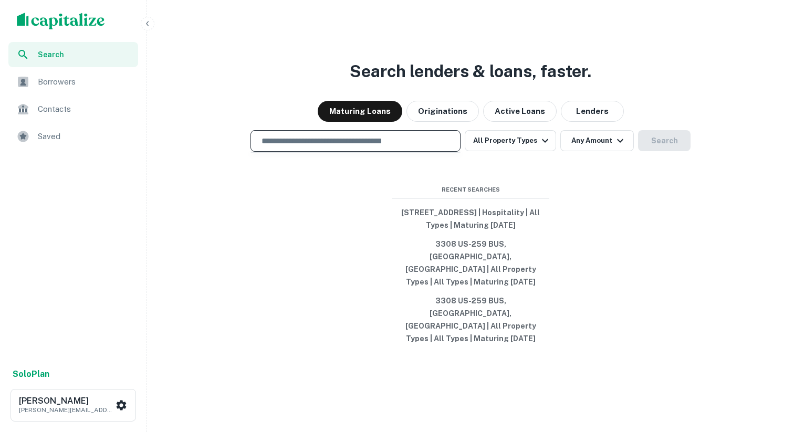
paste input "**********"
type input "**********"
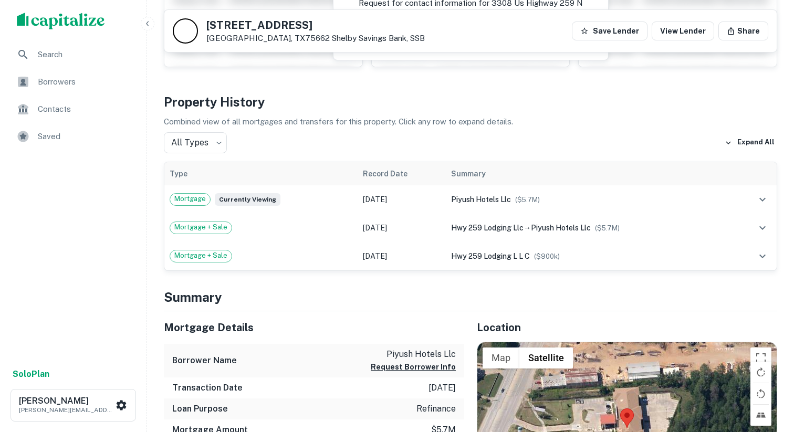
scroll to position [191, 0]
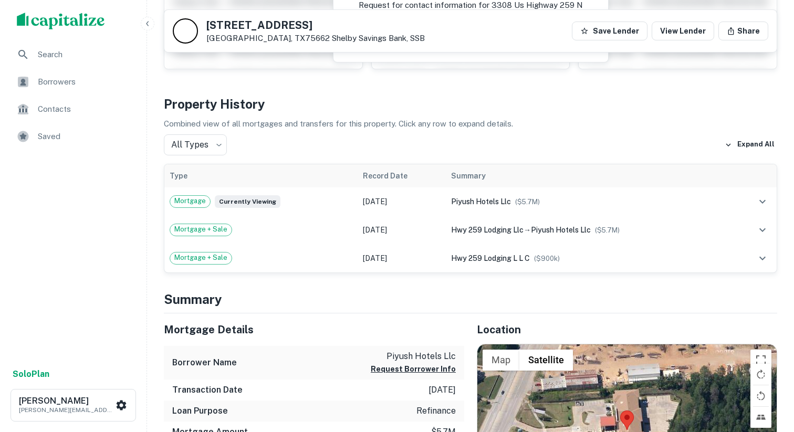
click at [182, 35] on div at bounding box center [185, 30] width 25 height 25
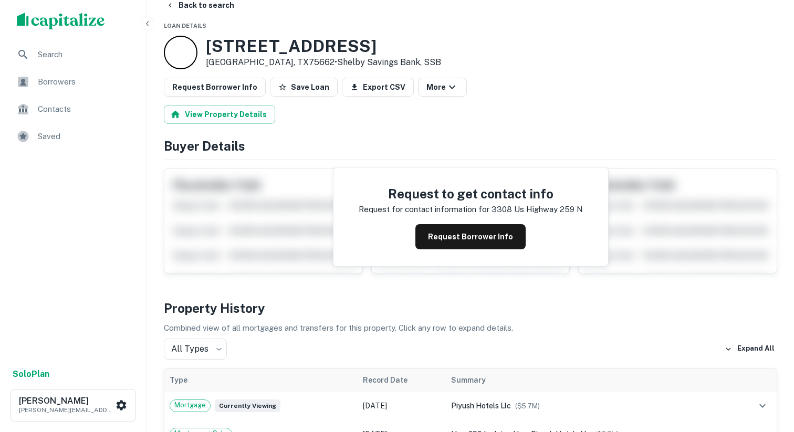
scroll to position [0, 0]
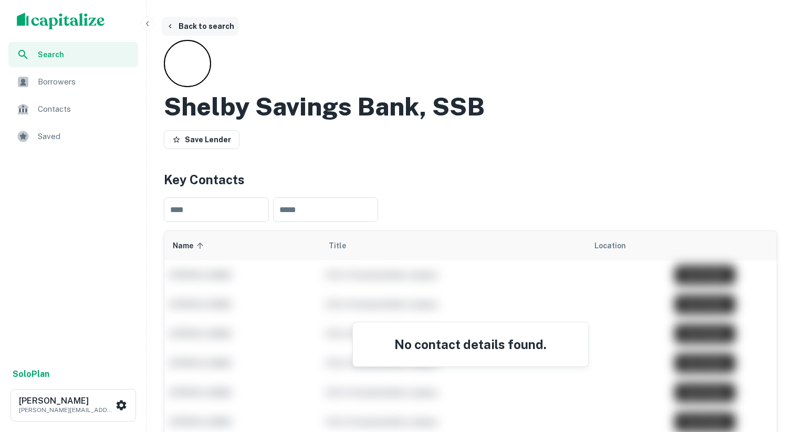
click at [175, 26] on button "Back to search" at bounding box center [200, 26] width 77 height 19
